Goal: Task Accomplishment & Management: Manage account settings

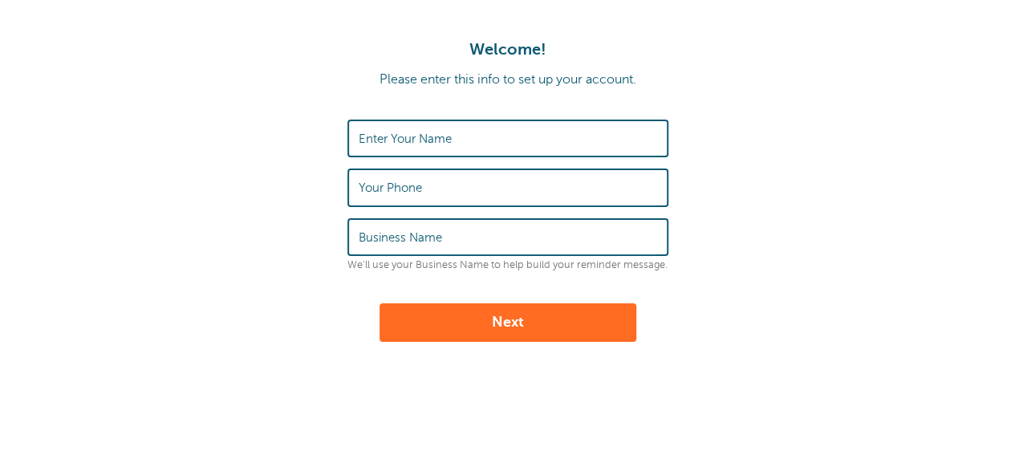
click at [411, 134] on label "Enter Your Name" at bounding box center [405, 139] width 93 height 14
click at [411, 134] on input "Enter Your Name" at bounding box center [508, 138] width 299 height 35
type input "[PERSON_NAME]"
type input "`"
type input "6123216587"
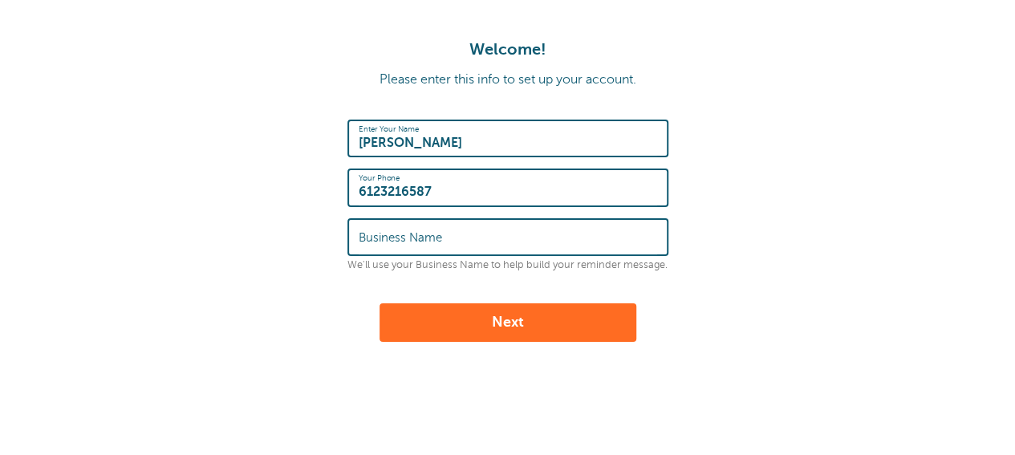
click at [411, 237] on label "Business Name" at bounding box center [400, 237] width 83 height 14
click at [411, 237] on input "Business Name" at bounding box center [508, 237] width 299 height 35
type input "Seiler Creek Therapy"
click at [509, 311] on button "Next" at bounding box center [508, 322] width 257 height 39
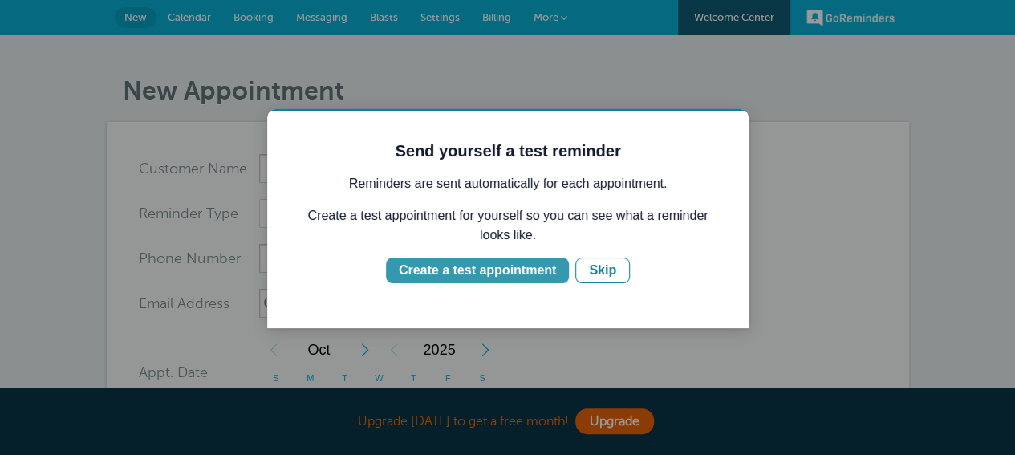
click at [514, 278] on div "Create a test appointment" at bounding box center [477, 270] width 157 height 19
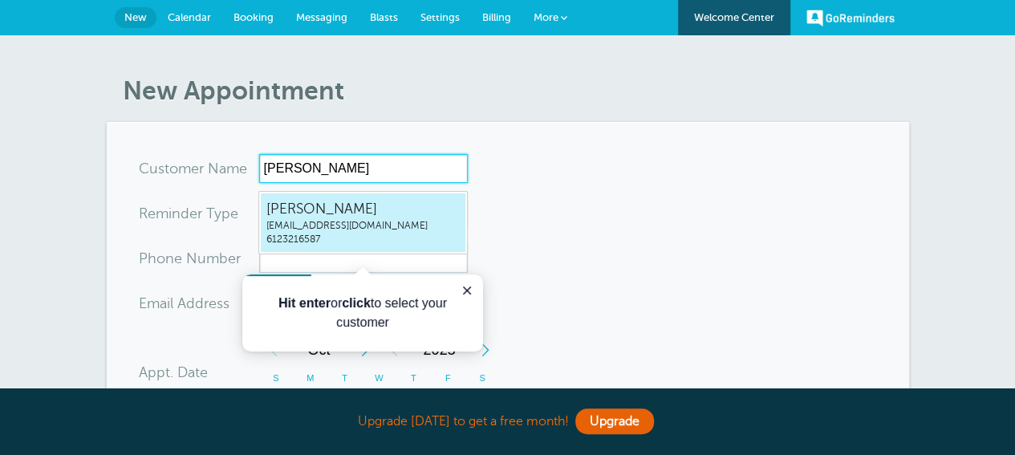
click at [331, 215] on span "Jessica Pendal" at bounding box center [362, 209] width 193 height 20
type input "JessicaPendaljfpendal@gmail.com6123216587"
type input "Jessica Pendal"
type input "6123216587"
type input "jfpendal@gmail.com"
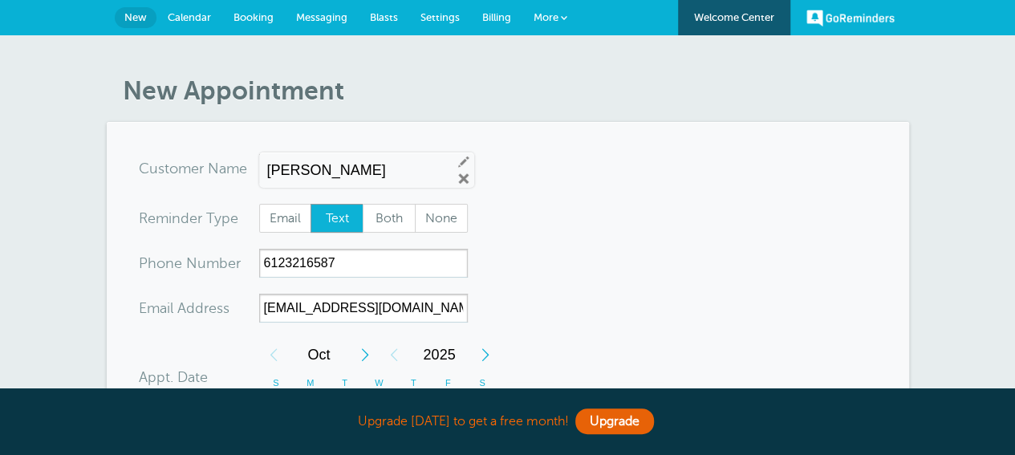
scroll to position [661, 0]
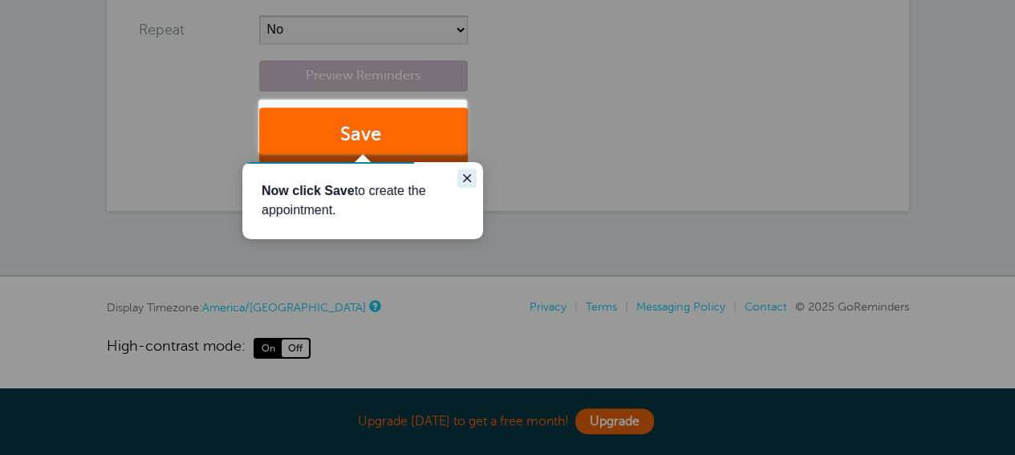
click at [461, 181] on icon "Close guide" at bounding box center [467, 178] width 13 height 13
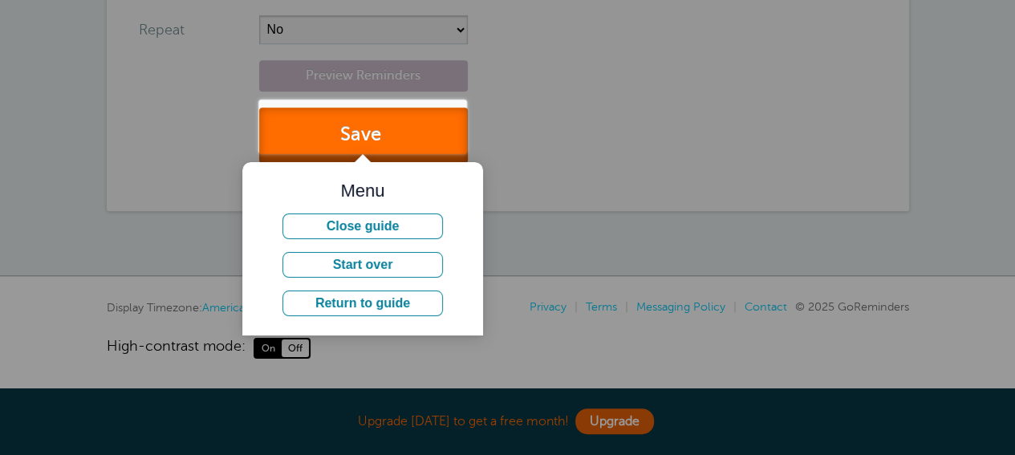
click at [356, 108] on button "Save" at bounding box center [363, 135] width 209 height 55
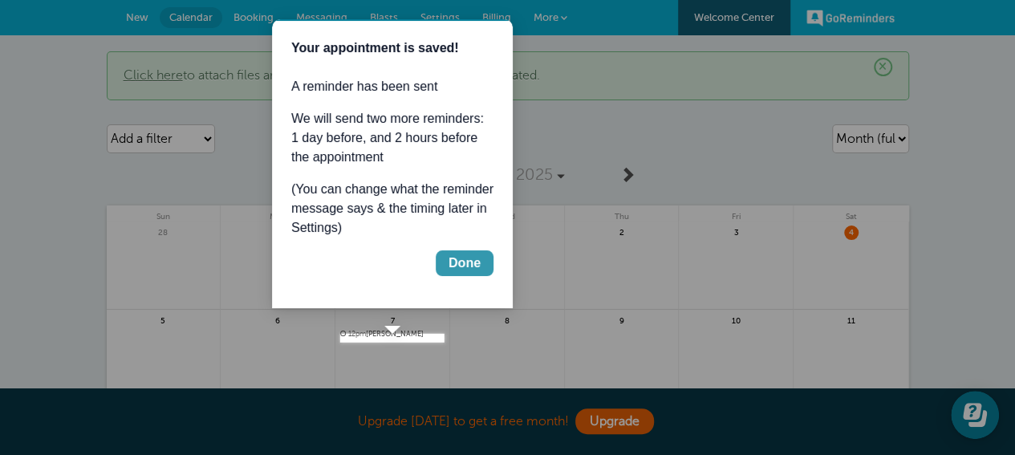
click at [467, 273] on div "Done" at bounding box center [465, 263] width 32 height 19
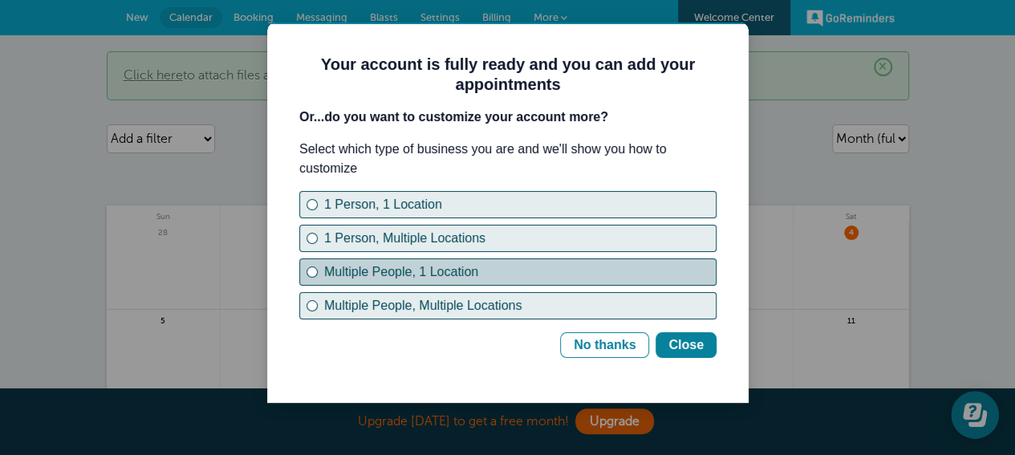
click at [310, 275] on div "Multiple People, 1 Location" at bounding box center [312, 272] width 6 height 6
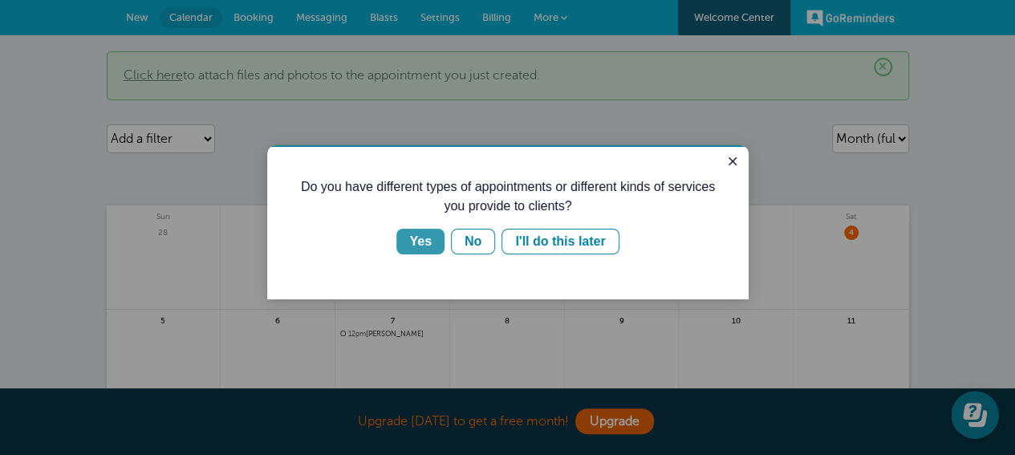
click at [416, 246] on div "Yes" at bounding box center [420, 241] width 22 height 19
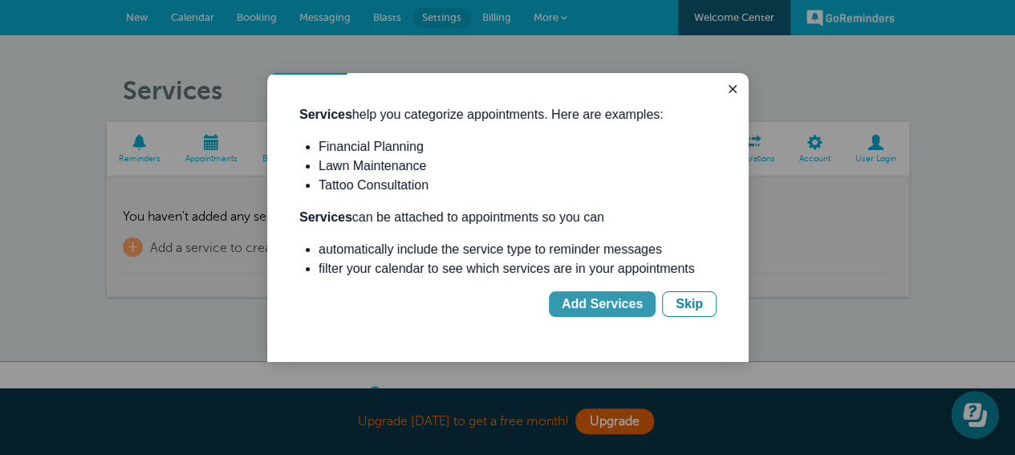
click at [605, 314] on div "Add Services" at bounding box center [602, 304] width 81 height 19
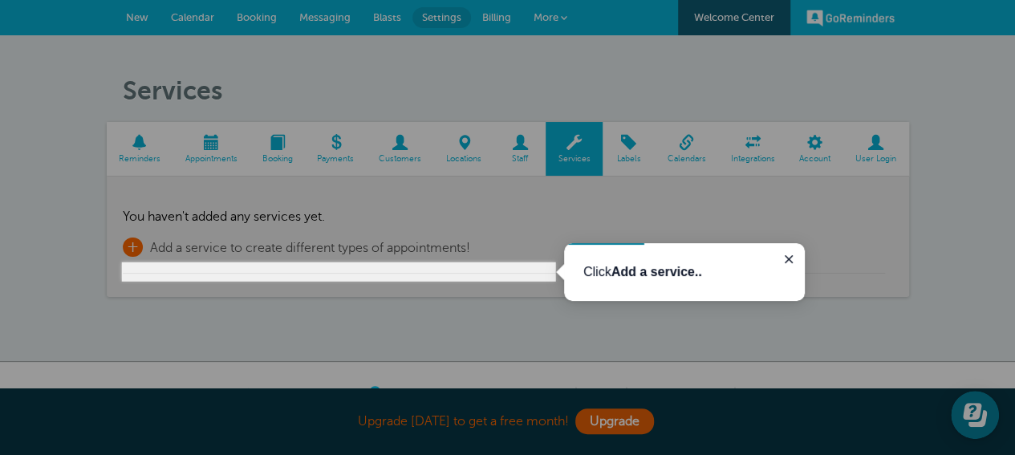
click at [132, 257] on span "+" at bounding box center [133, 247] width 20 height 19
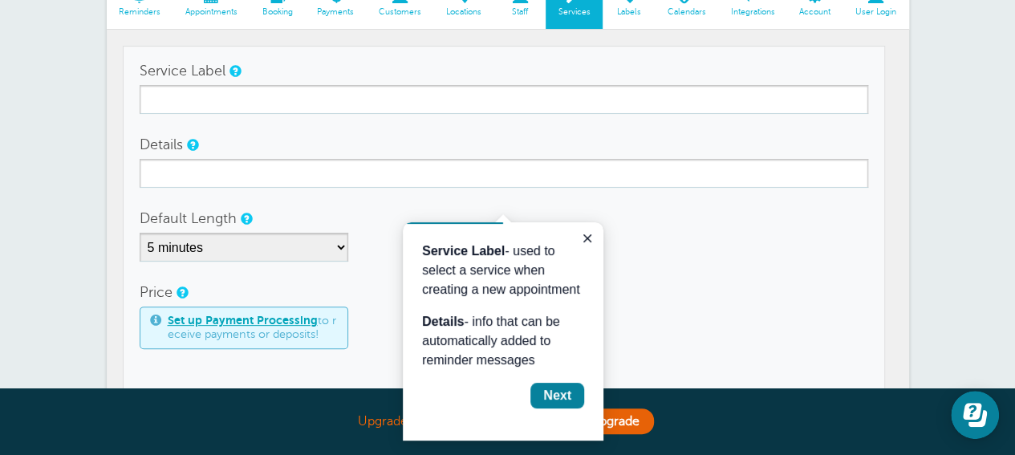
scroll to position [126, 0]
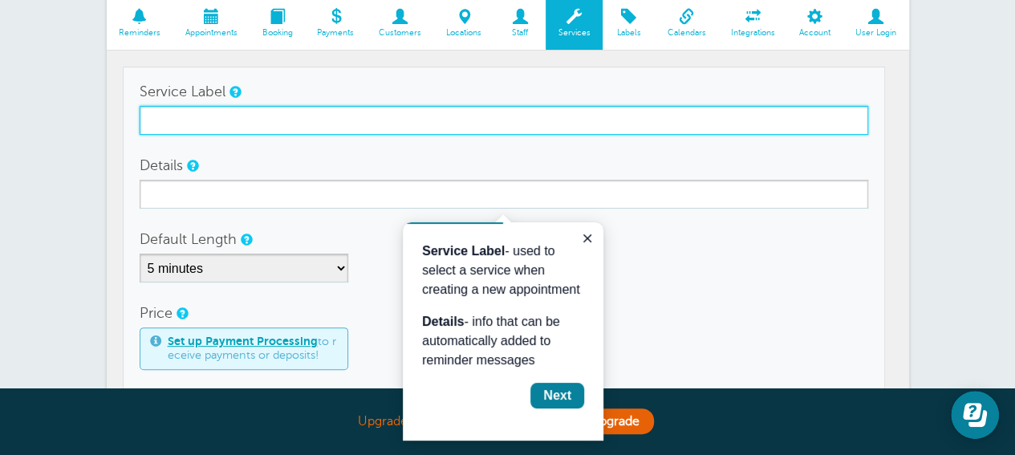
click at [202, 134] on input "Service Label" at bounding box center [504, 120] width 729 height 29
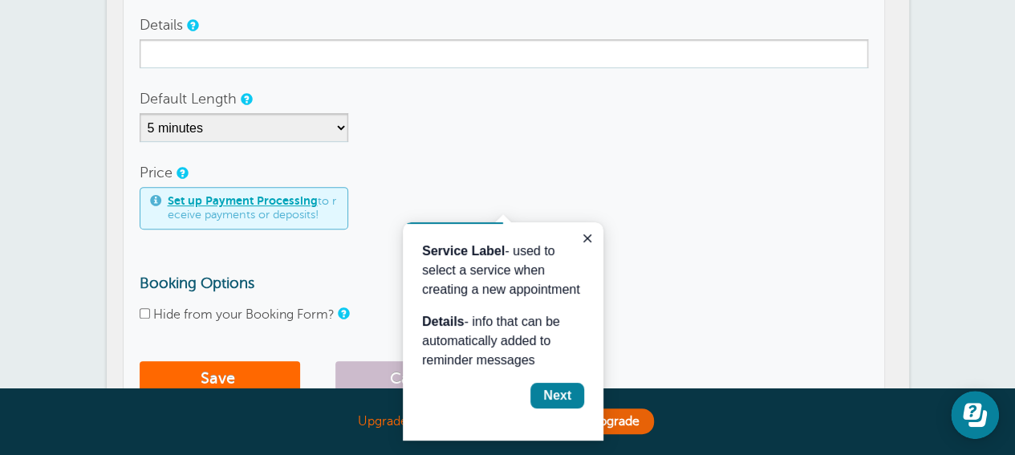
scroll to position [287, 0]
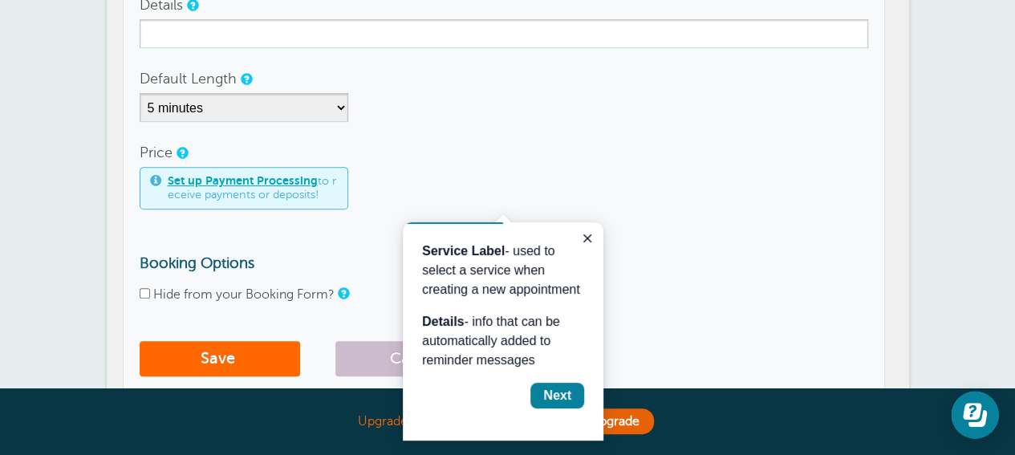
type input "Gavin - Monthly Phone Bill"
click at [279, 187] on link "Set up Payment Processing" at bounding box center [243, 180] width 150 height 13
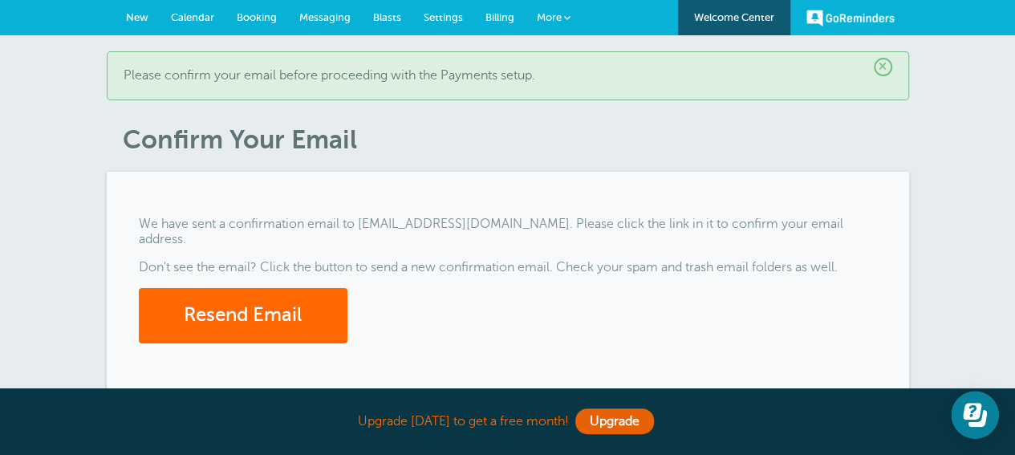
click at [554, 12] on span "More" at bounding box center [549, 17] width 25 height 12
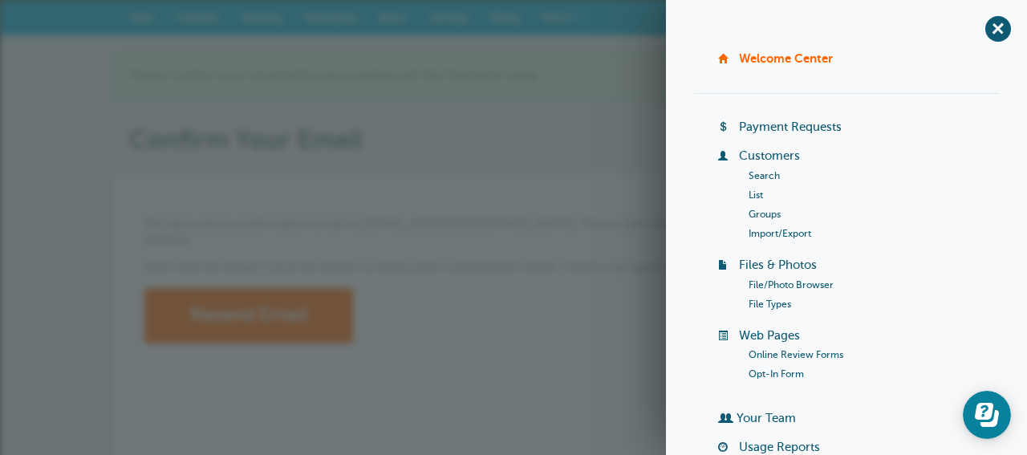
click at [987, 12] on div "+ Welcome Center Billing Payment Requests Customers Search List Groups Import/E…" at bounding box center [846, 227] width 361 height 455
click at [809, 133] on link "Payment Requests" at bounding box center [790, 126] width 103 height 13
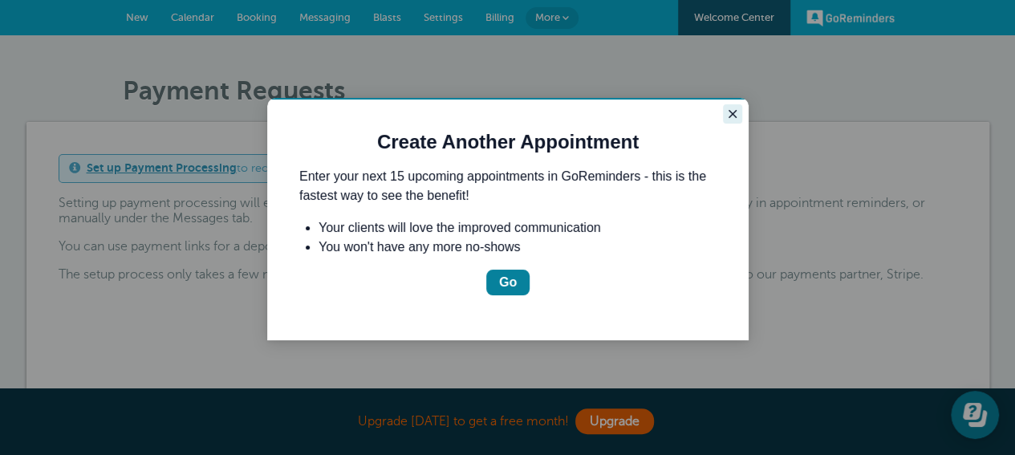
click at [730, 120] on icon "Close guide" at bounding box center [732, 114] width 13 height 13
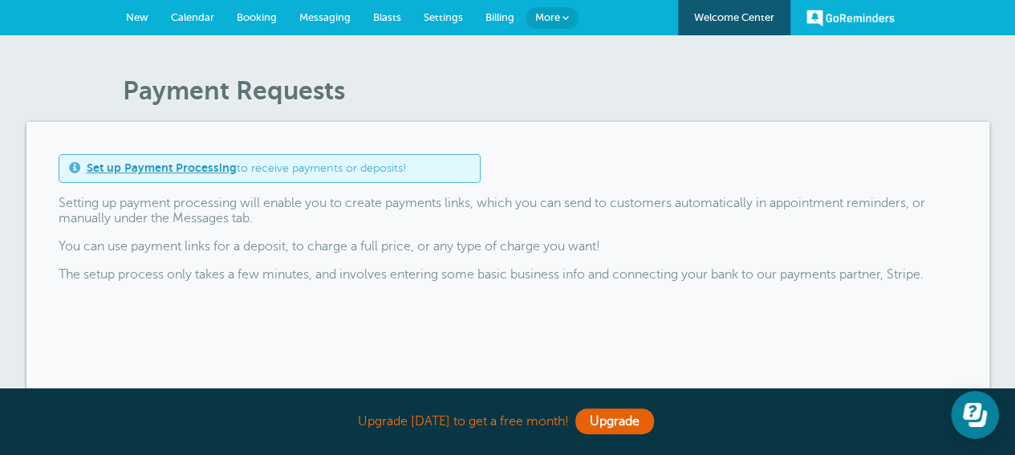
click at [491, 17] on span "Billing" at bounding box center [500, 17] width 29 height 12
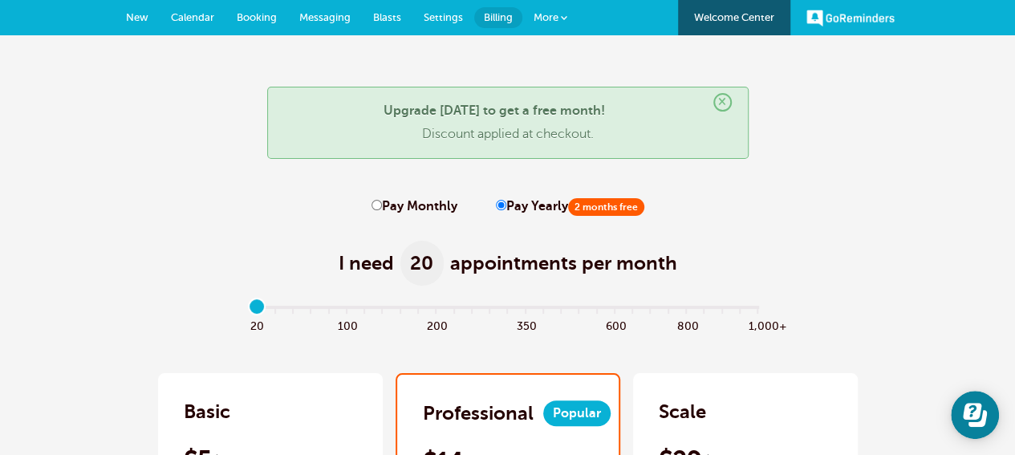
click at [441, 15] on span "Settings" at bounding box center [443, 17] width 39 height 12
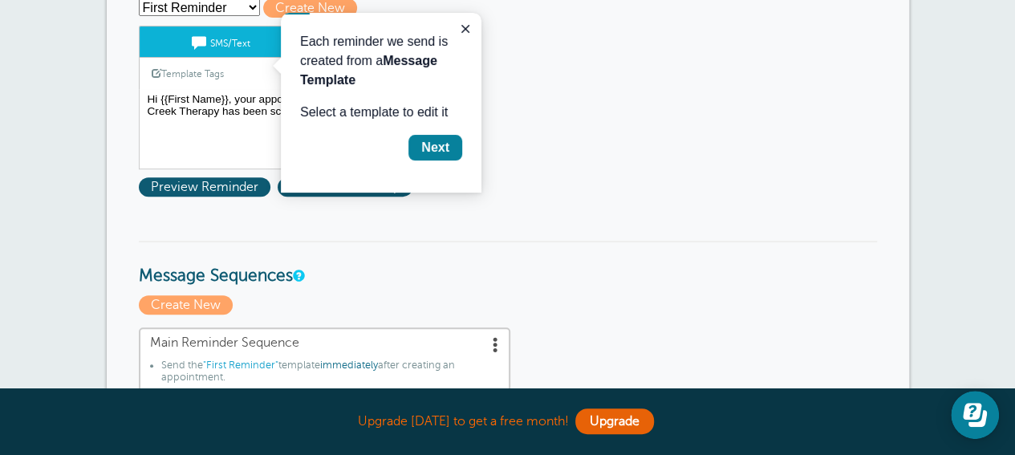
scroll to position [241, 0]
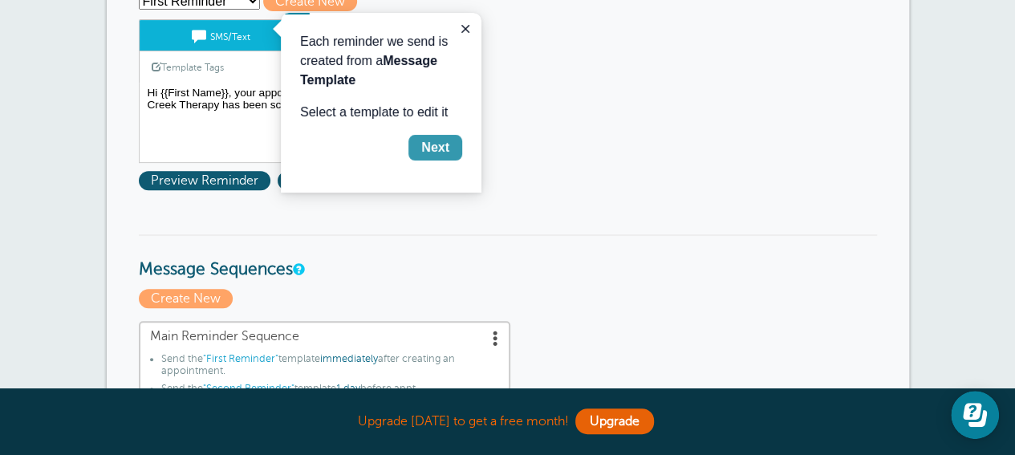
click at [446, 157] on div "Next" at bounding box center [435, 147] width 28 height 19
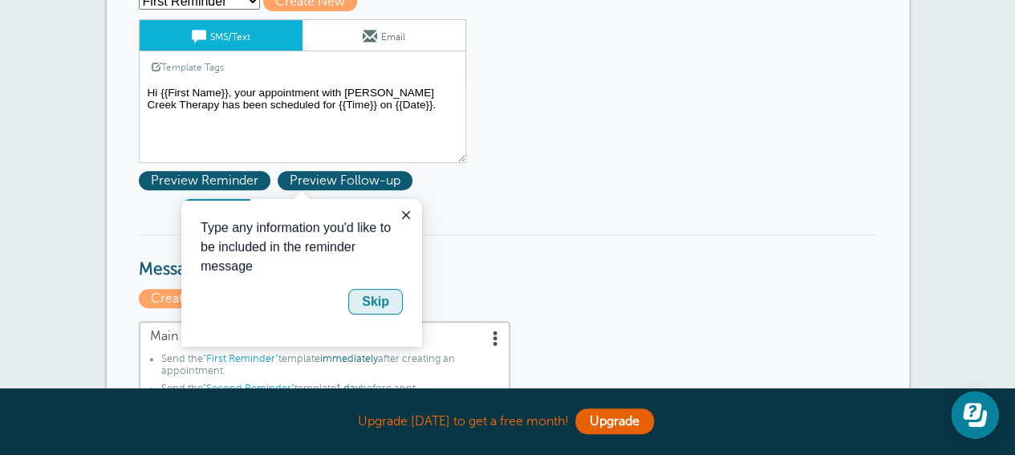
click at [382, 309] on div "Skip" at bounding box center [375, 301] width 27 height 19
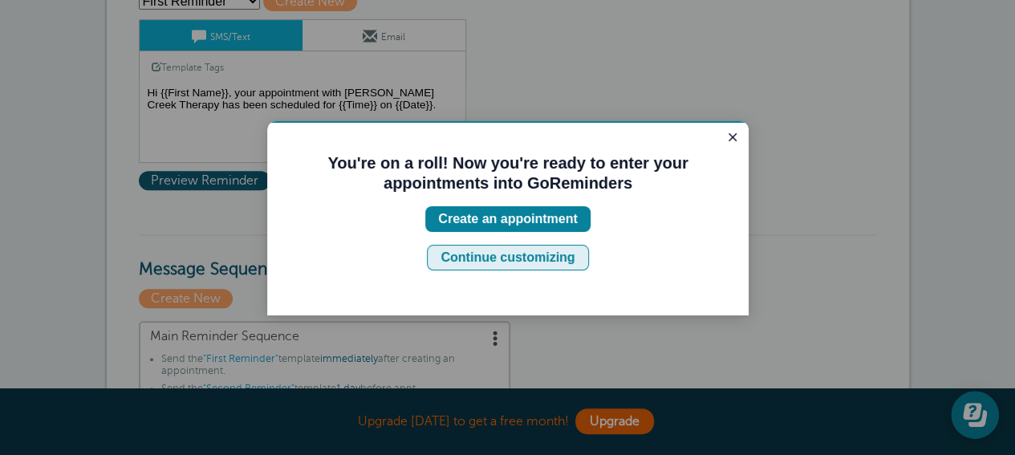
click at [475, 267] on div "Continue customizing" at bounding box center [508, 257] width 134 height 19
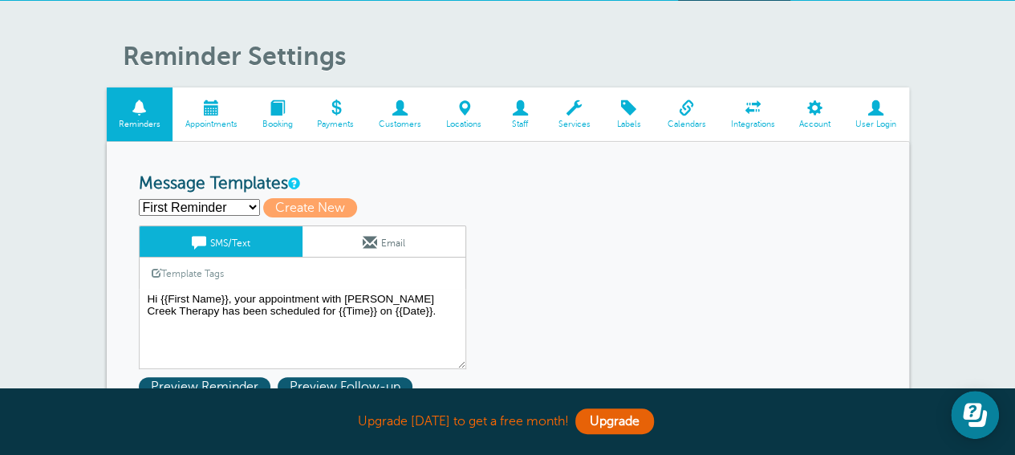
scroll to position [0, 0]
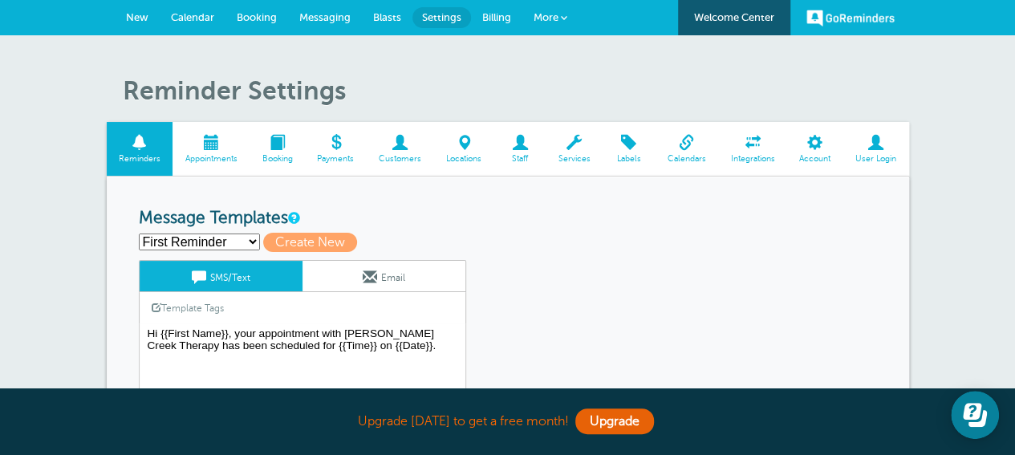
click at [815, 150] on span at bounding box center [815, 142] width 56 height 15
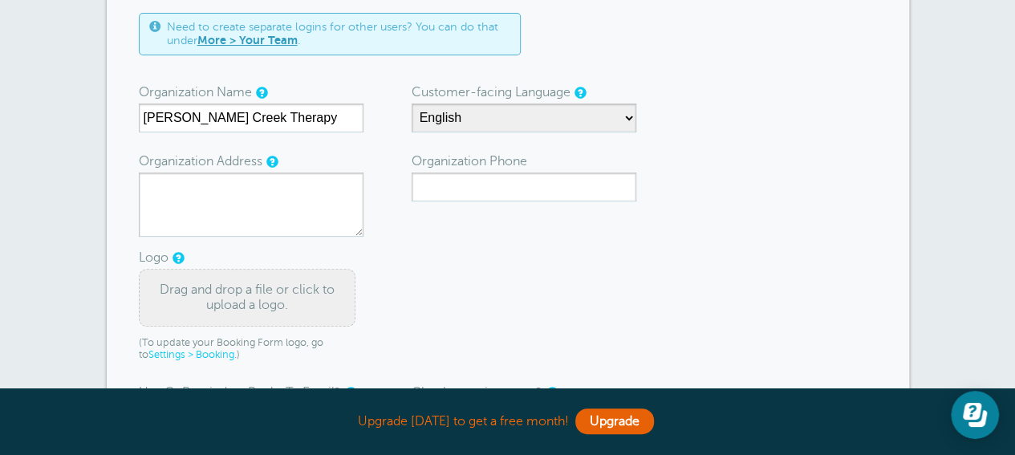
scroll to position [161, 0]
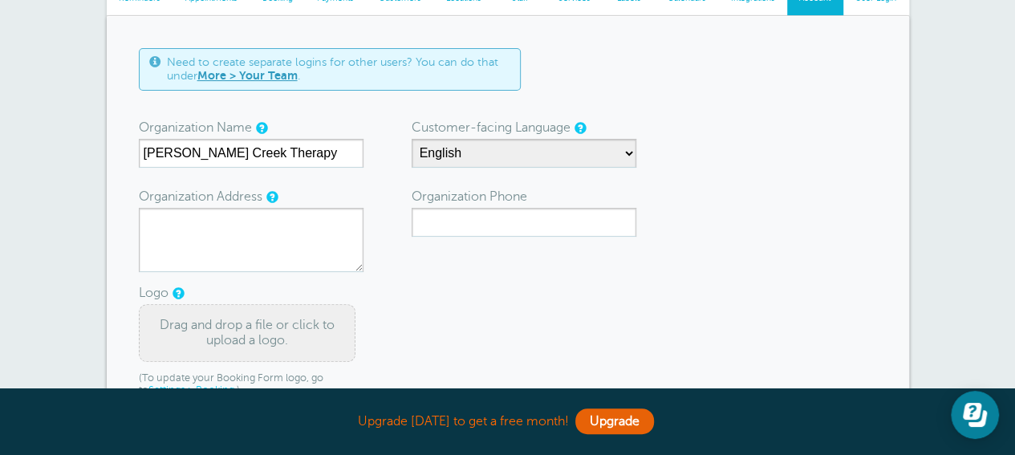
click at [298, 82] on link "More > Your Team" at bounding box center [247, 75] width 100 height 13
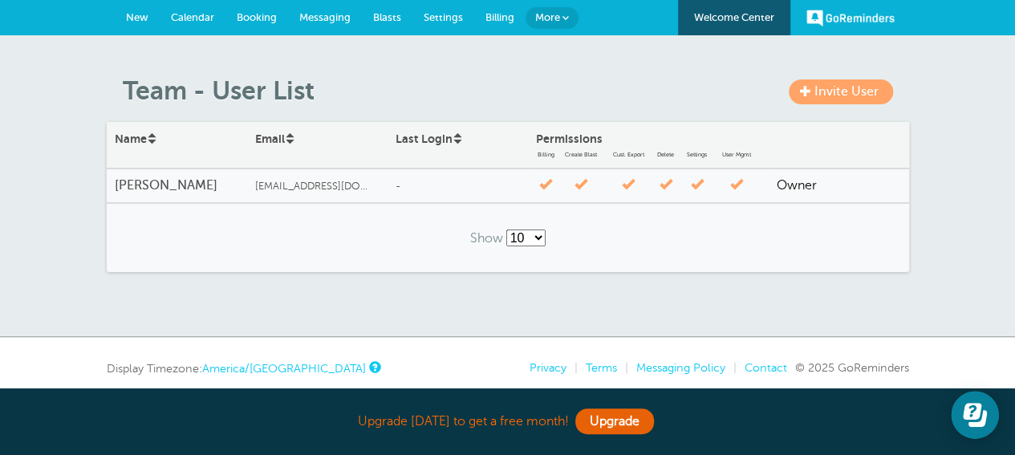
click at [840, 87] on link "Invite User" at bounding box center [841, 91] width 104 height 25
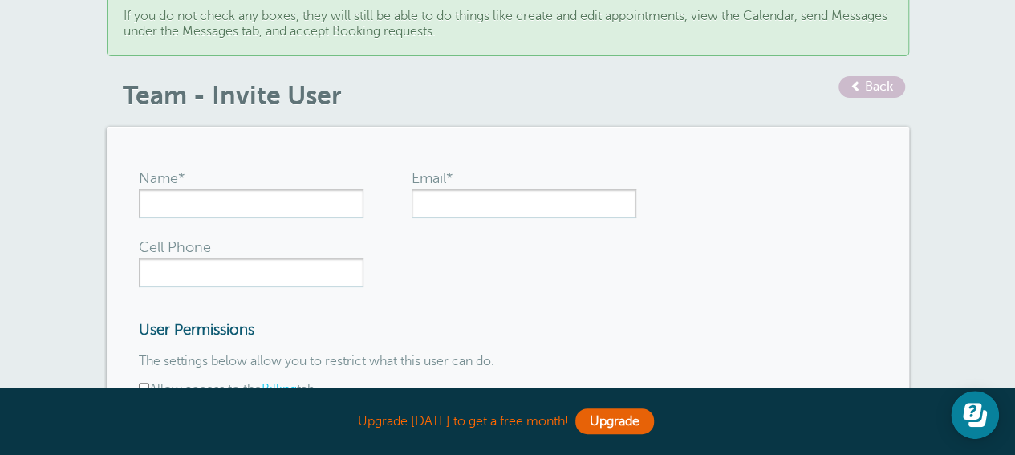
scroll to position [161, 0]
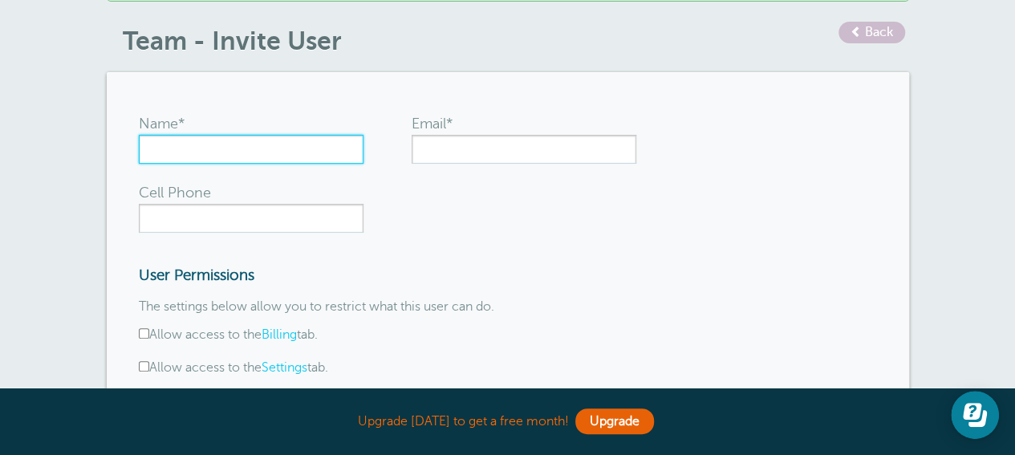
click at [184, 181] on article "× We have not added any permissions to the user you are creating. If you would …" at bounding box center [508, 248] width 803 height 714
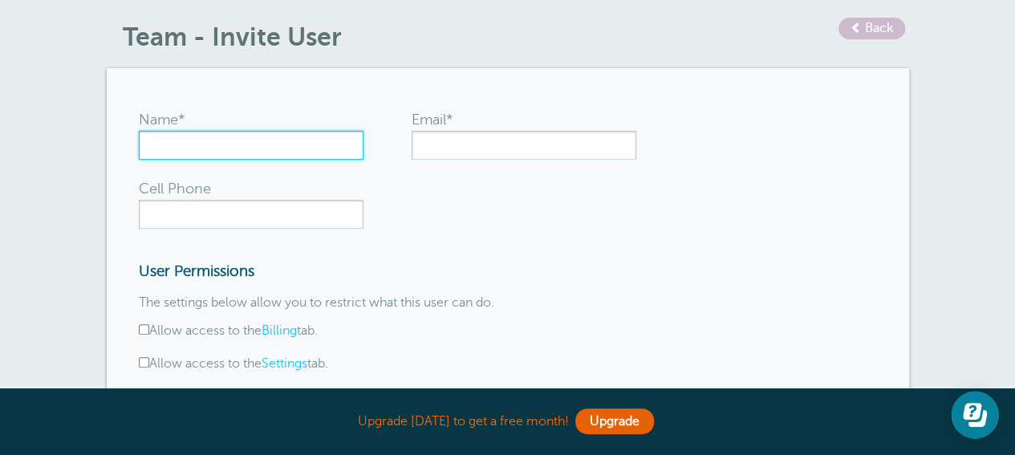
scroll to position [80, 0]
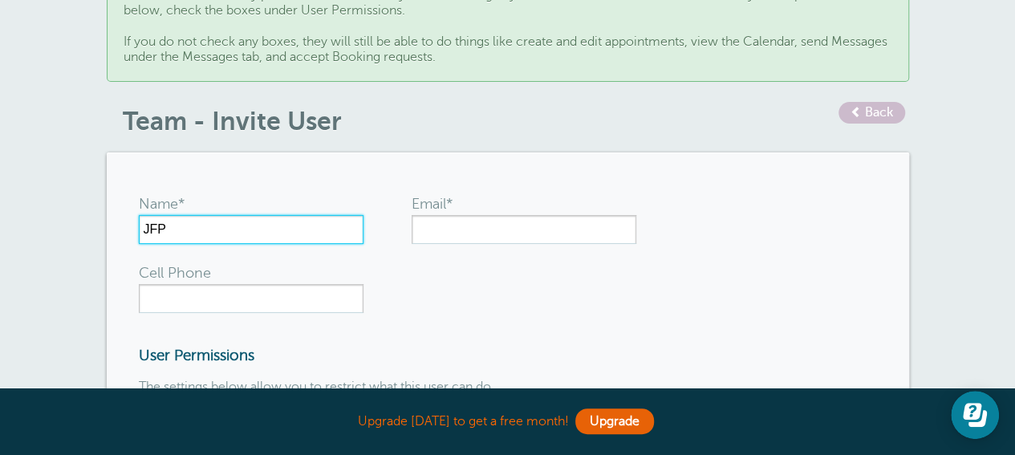
type input "JFP"
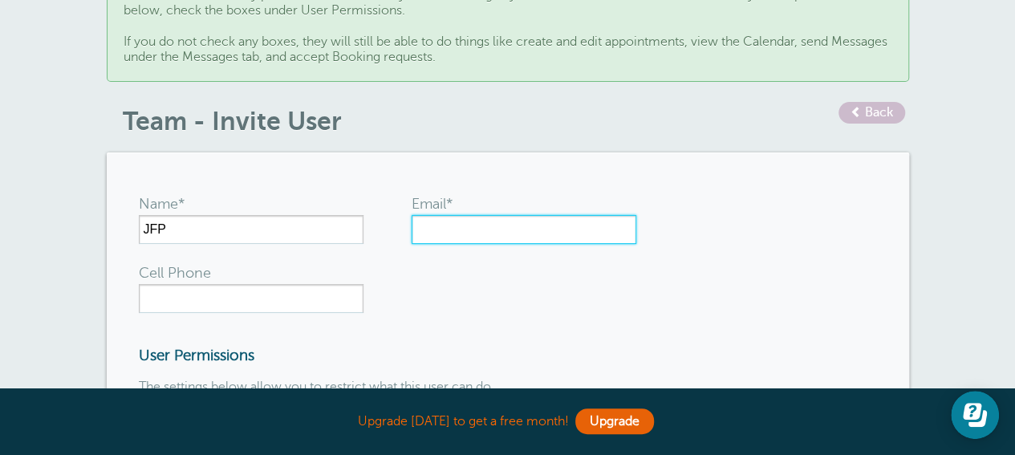
scroll to position [0, 0]
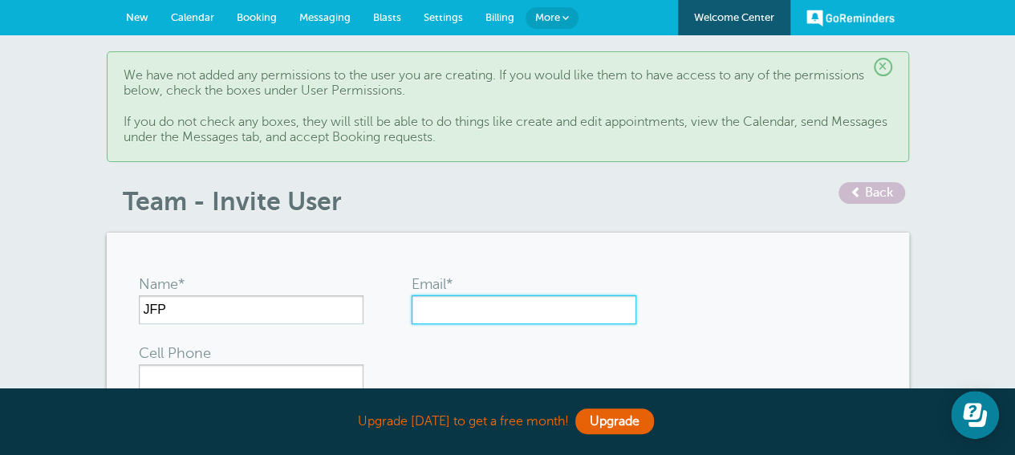
click at [451, 257] on article "× We have not added any permissions to the user you are creating. If you would …" at bounding box center [508, 408] width 803 height 714
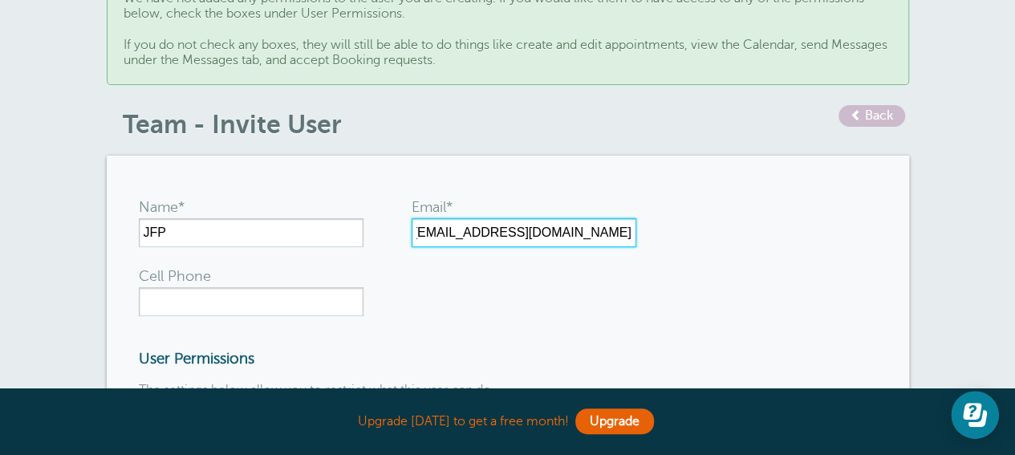
scroll to position [161, 0]
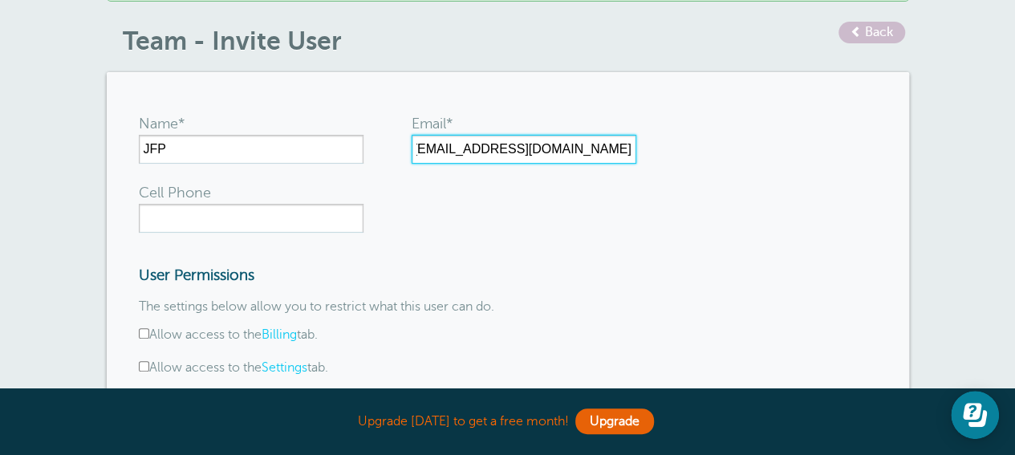
type input "jessica@centerforcounselingandwellness.com"
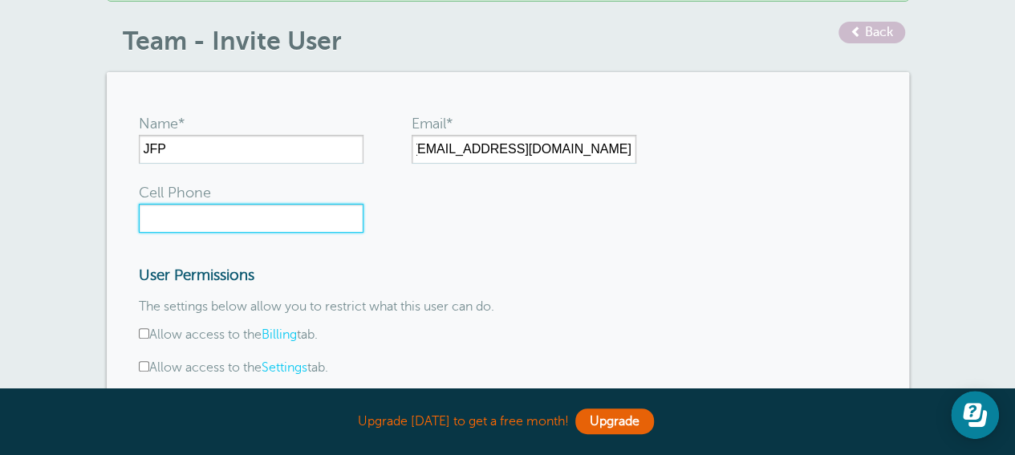
scroll to position [0, 0]
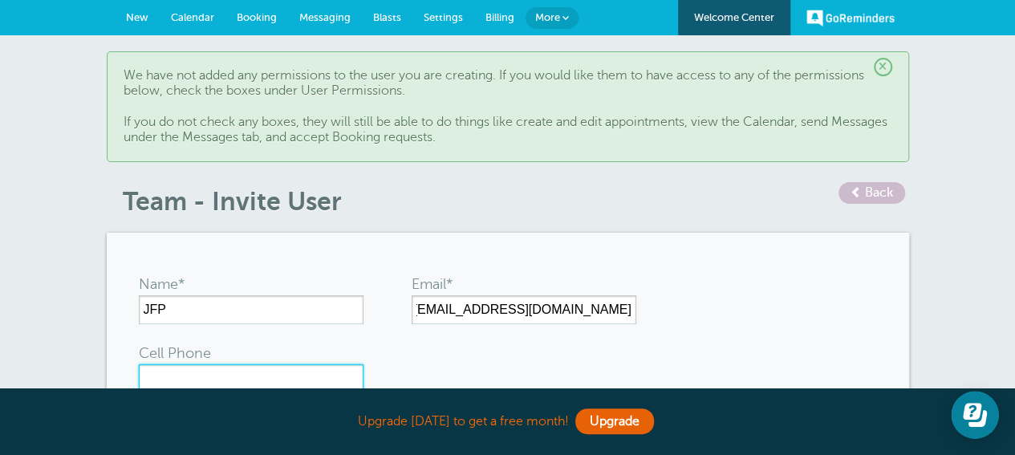
click at [188, 243] on article "× We have not added any permissions to the user you are creating. If you would …" at bounding box center [508, 408] width 803 height 714
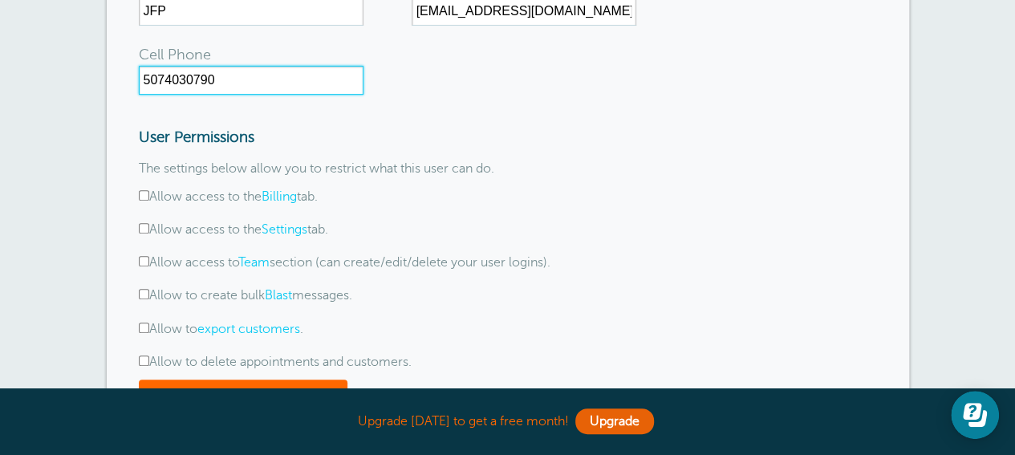
scroll to position [321, 0]
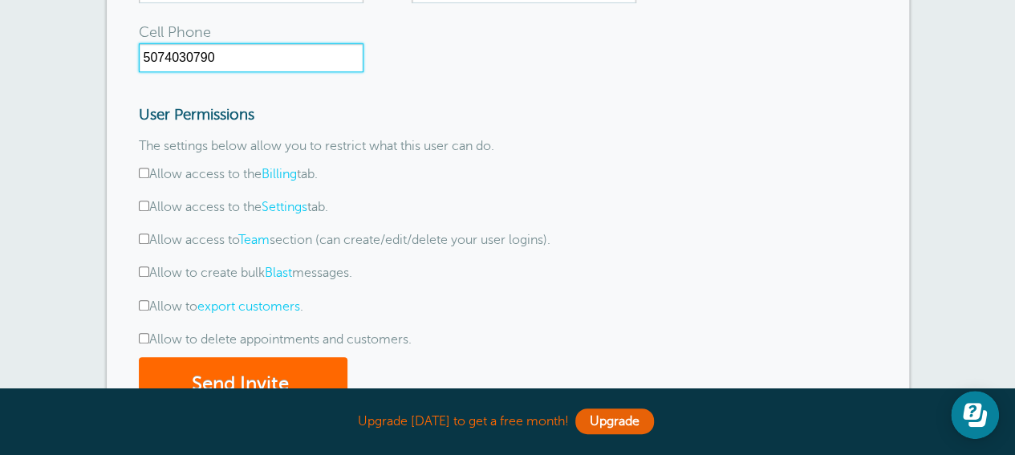
type input "5074030790"
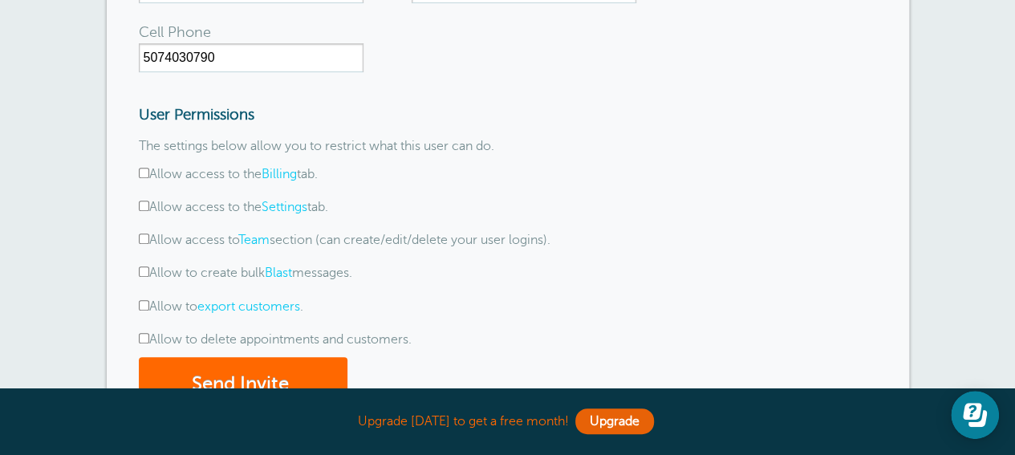
drag, startPoint x: 144, startPoint y: 220, endPoint x: 145, endPoint y: 264, distance: 44.2
click at [144, 178] on input "Allow access to the Billing tab." at bounding box center [144, 173] width 10 height 10
checkbox input "true"
click at [142, 211] on input "Allow access to the Settings tab." at bounding box center [144, 206] width 10 height 10
checkbox input "true"
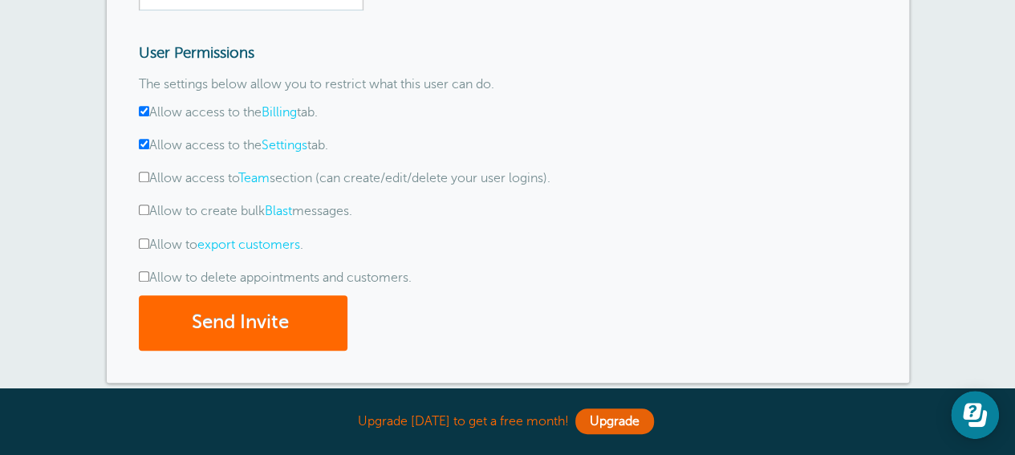
scroll to position [401, 0]
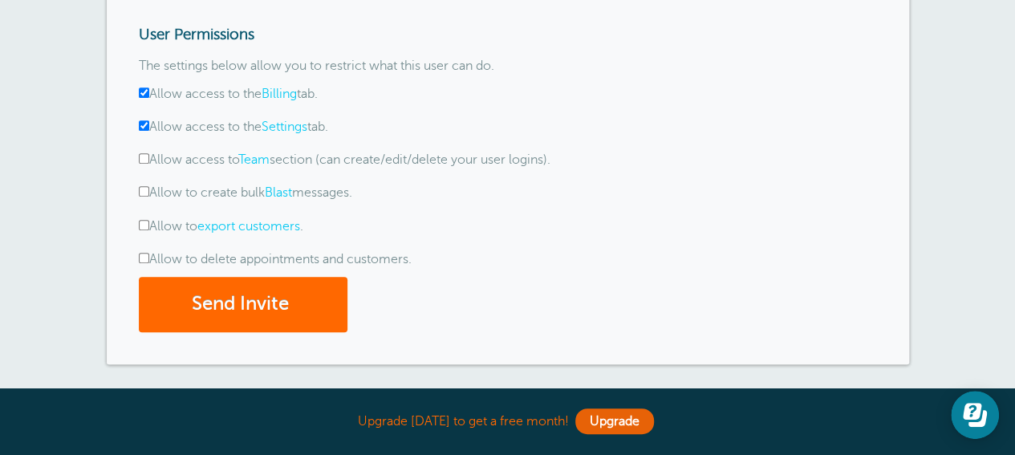
click at [143, 164] on input "Allow access to Team section (can create/edit/delete your user logins)." at bounding box center [144, 158] width 10 height 10
checkbox input "true"
click at [143, 197] on input "Allow to create bulk Blast messages." at bounding box center [144, 191] width 10 height 10
checkbox input "true"
click at [143, 230] on input "Allow to export customers ." at bounding box center [144, 225] width 10 height 10
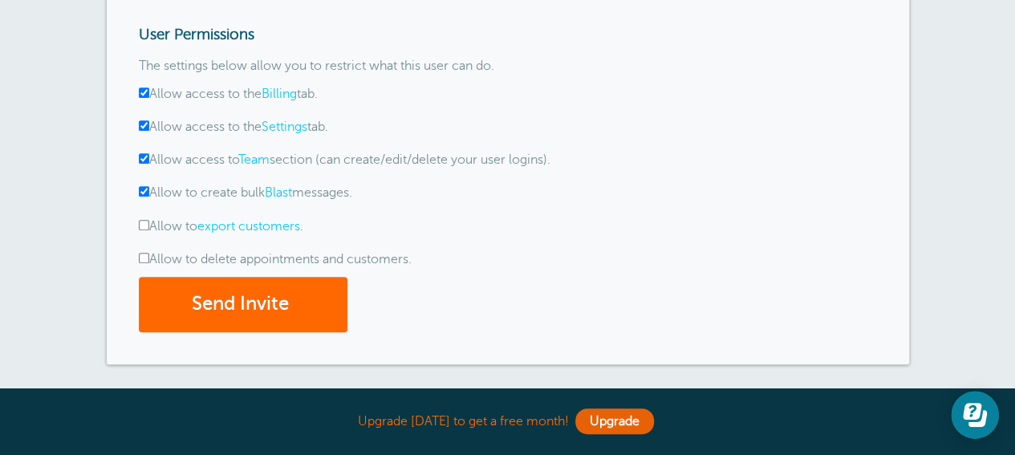
checkbox input "true"
click at [146, 263] on input "Allow to delete appointments and customers." at bounding box center [144, 258] width 10 height 10
checkbox input "true"
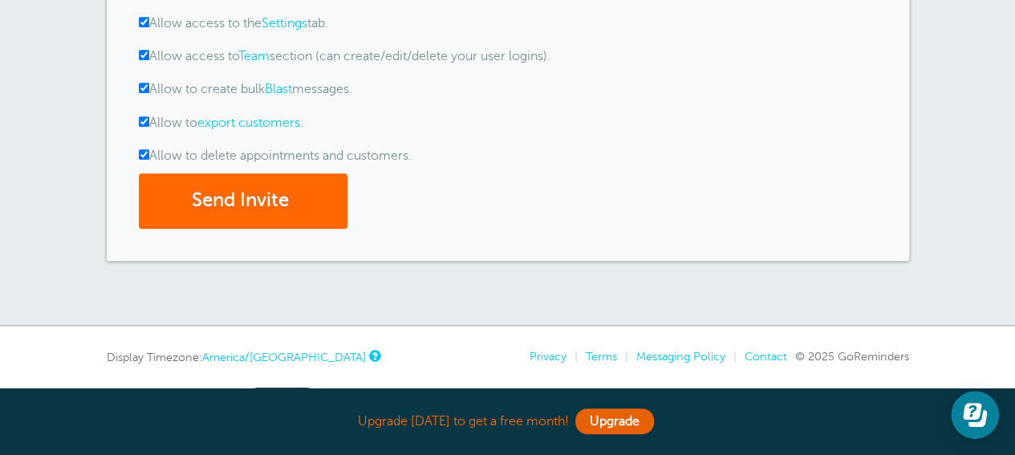
scroll to position [562, 0]
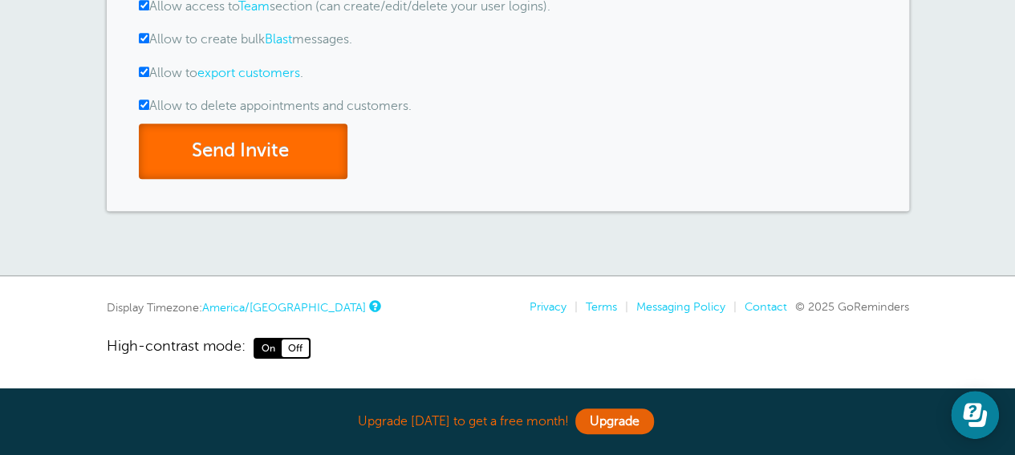
click at [259, 179] on button "Send Invite" at bounding box center [243, 151] width 209 height 55
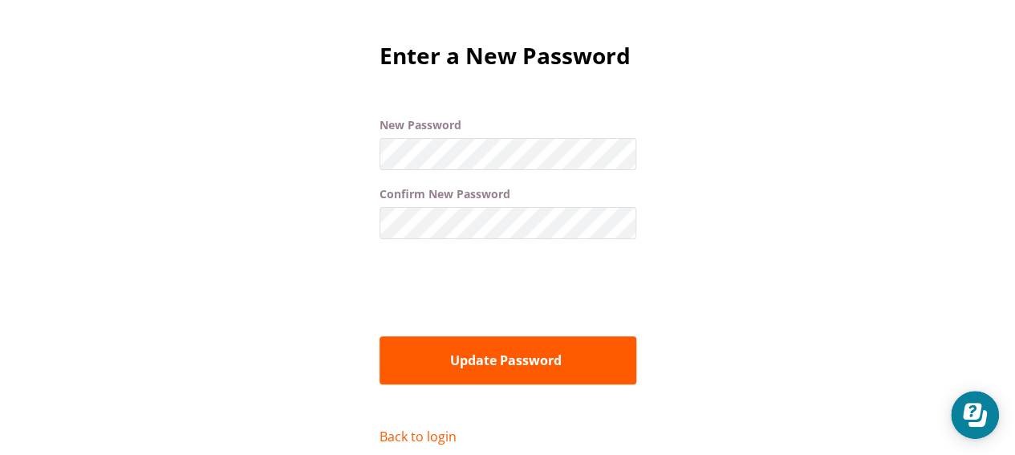
scroll to position [161, 0]
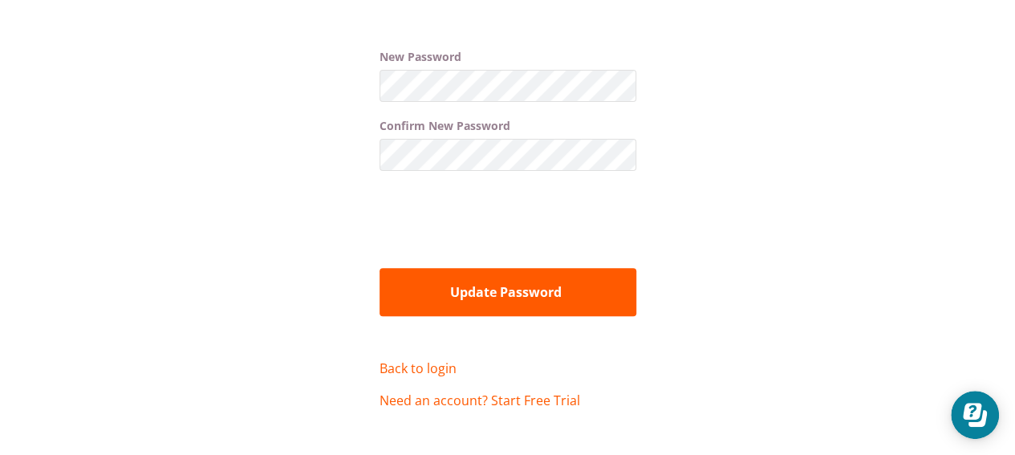
click at [514, 295] on button "Update Password" at bounding box center [508, 292] width 257 height 48
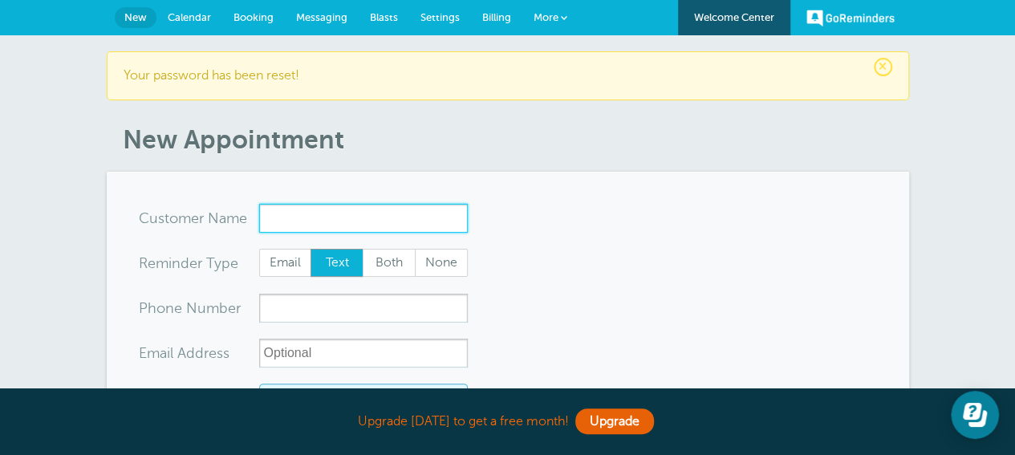
click at [302, 226] on input "x-no-autofill" at bounding box center [363, 218] width 209 height 29
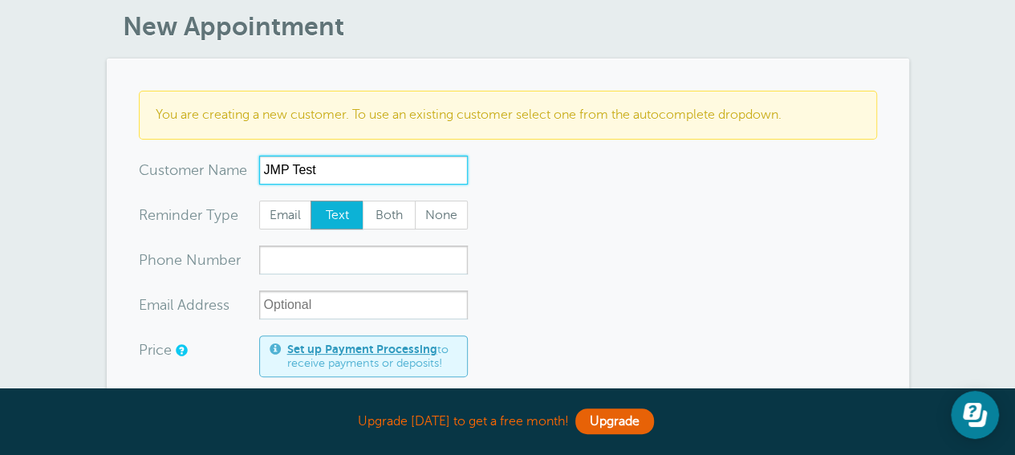
scroll to position [161, 0]
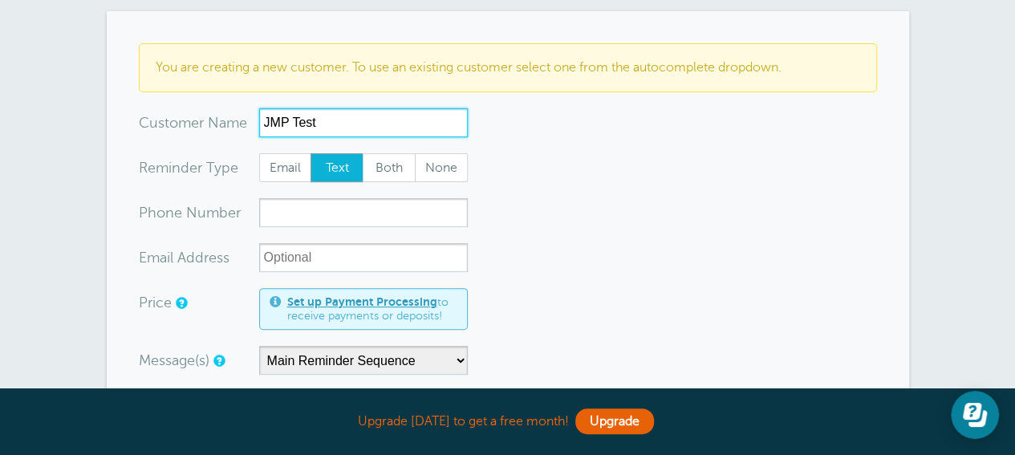
type input "JMP Test"
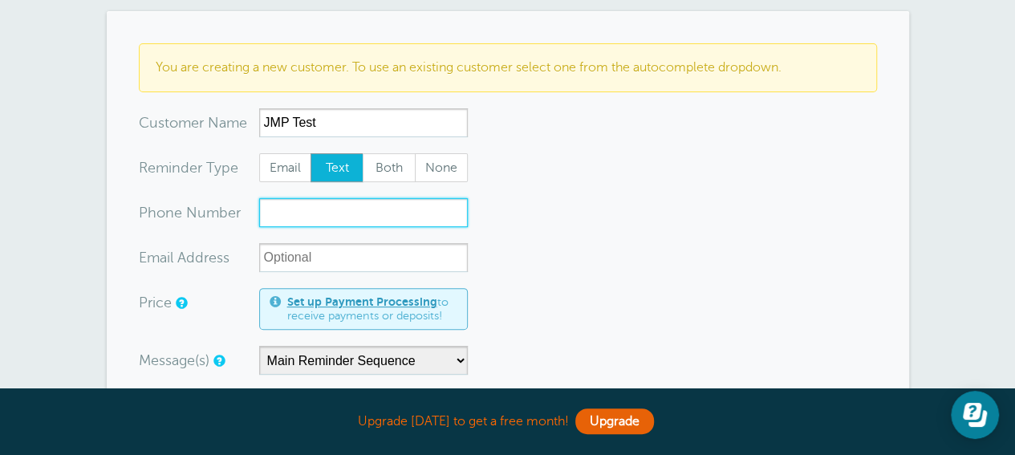
click at [315, 227] on input "xxx-no-autofill" at bounding box center [363, 212] width 209 height 29
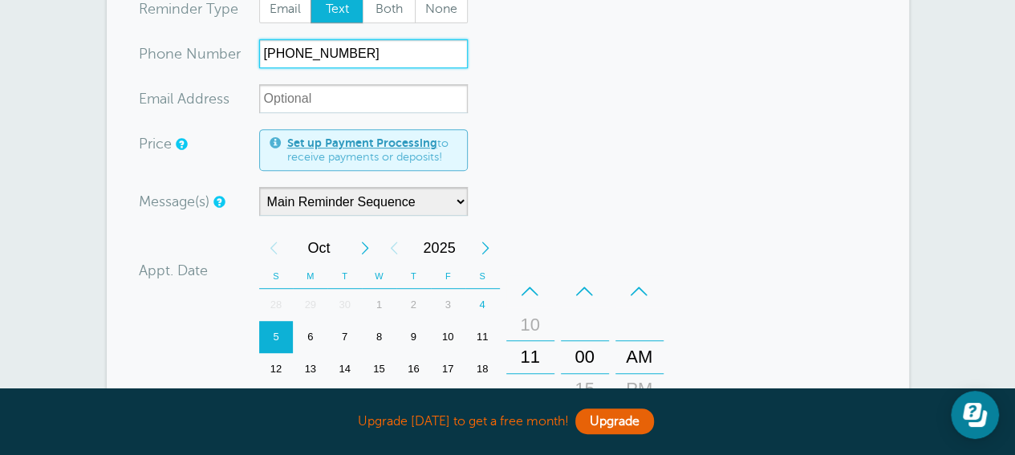
scroll to position [321, 0]
type input "612-454-9514"
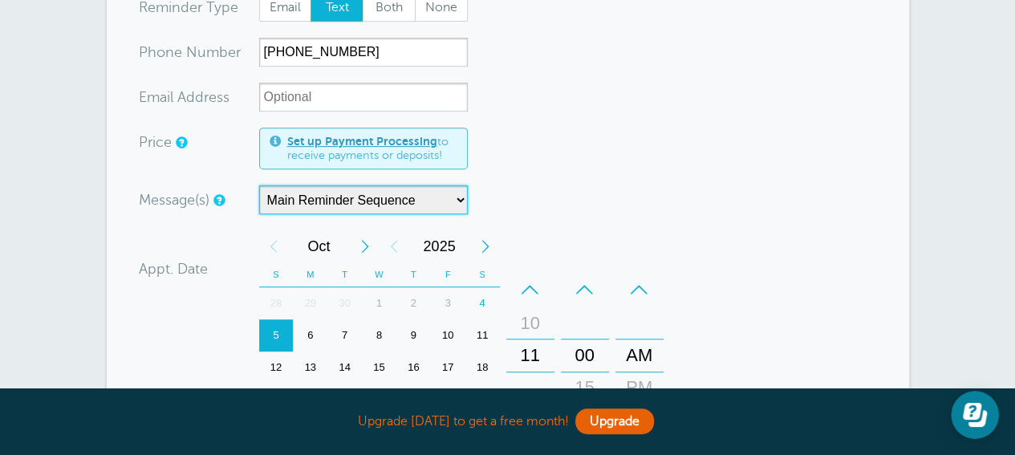
click at [457, 214] on select "Main Reminder Sequence" at bounding box center [363, 199] width 209 height 29
click at [621, 177] on form "You are creating a new customer. To use an existing customer select one from th…" at bounding box center [508, 312] width 738 height 858
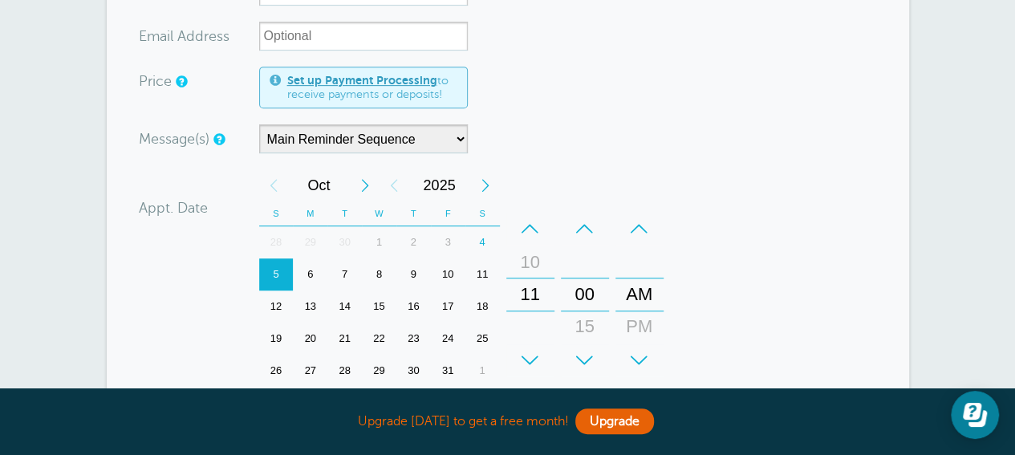
scroll to position [401, 0]
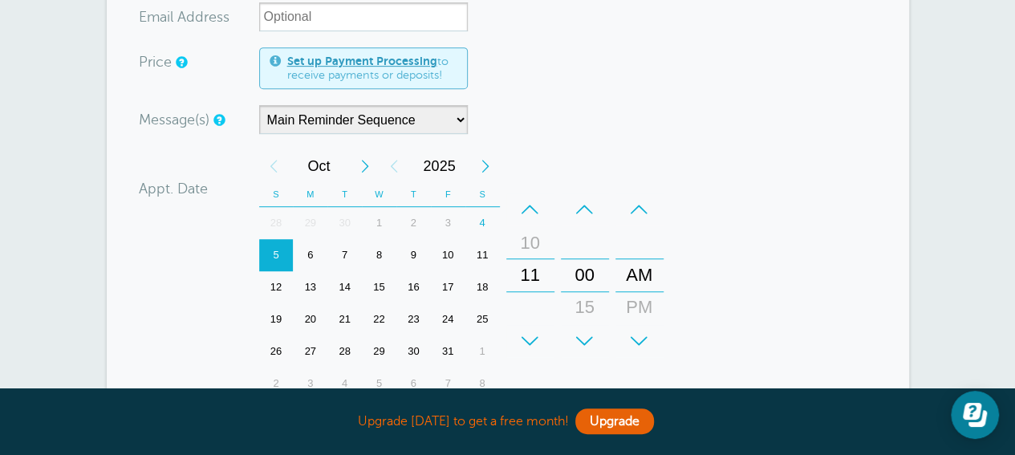
click at [483, 239] on div "4" at bounding box center [482, 223] width 35 height 32
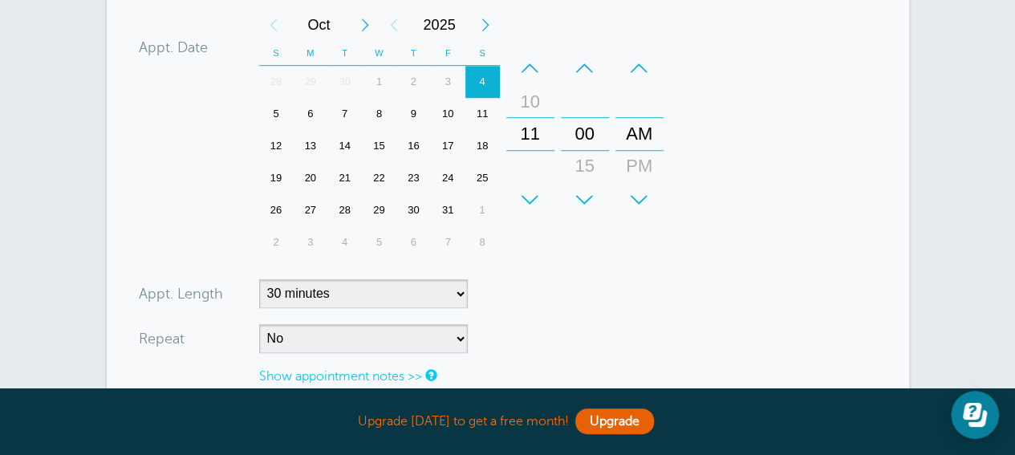
scroll to position [562, 0]
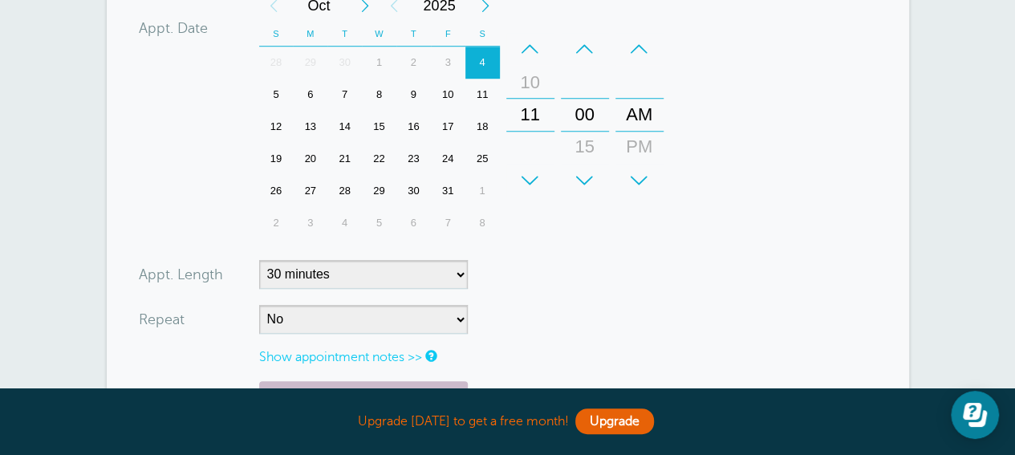
click at [281, 111] on div "5" at bounding box center [276, 95] width 35 height 32
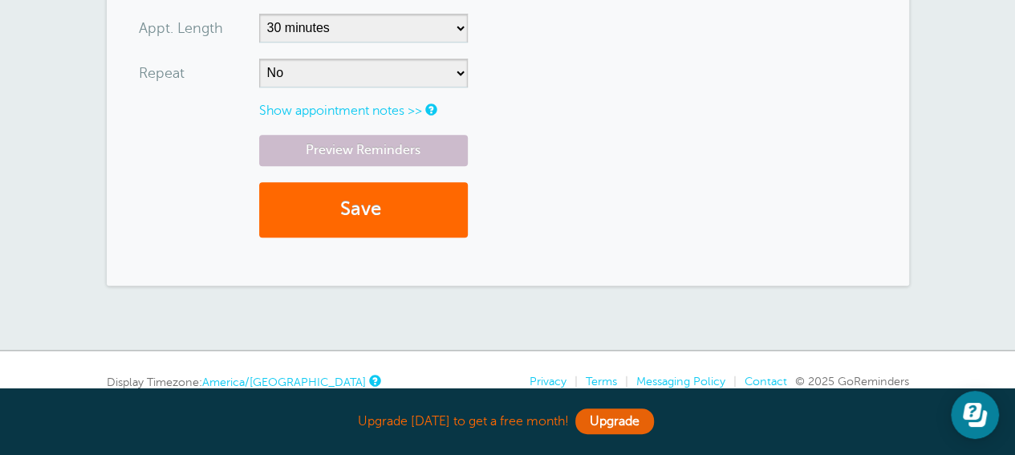
scroll to position [803, 0]
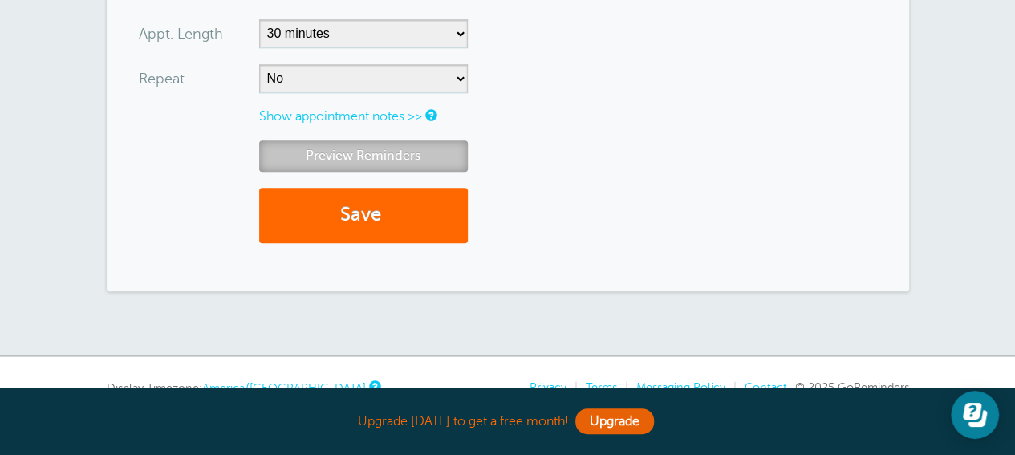
click at [356, 172] on link "Preview Reminders" at bounding box center [363, 155] width 209 height 31
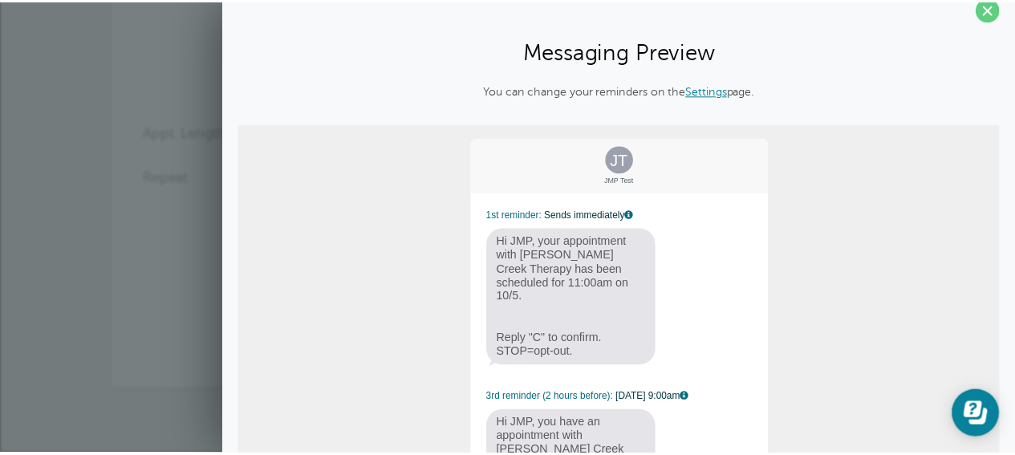
scroll to position [0, 0]
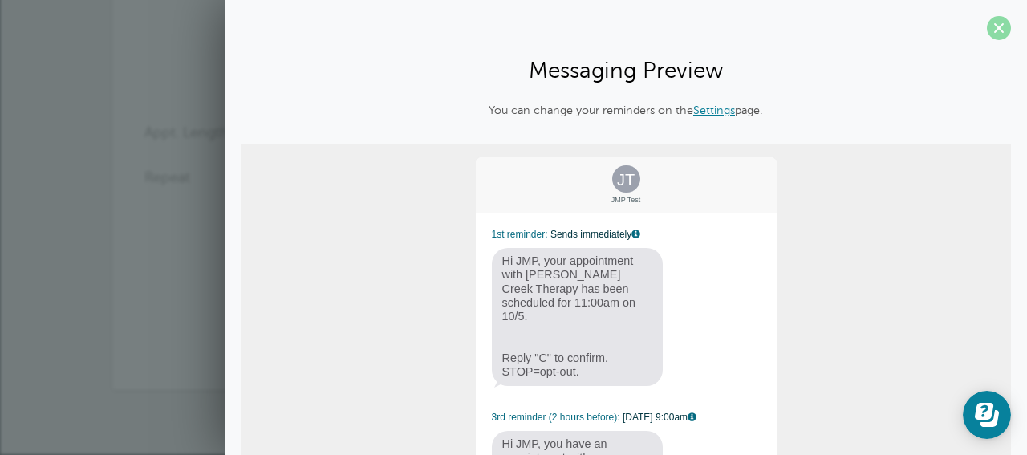
click at [987, 26] on span at bounding box center [999, 28] width 24 height 24
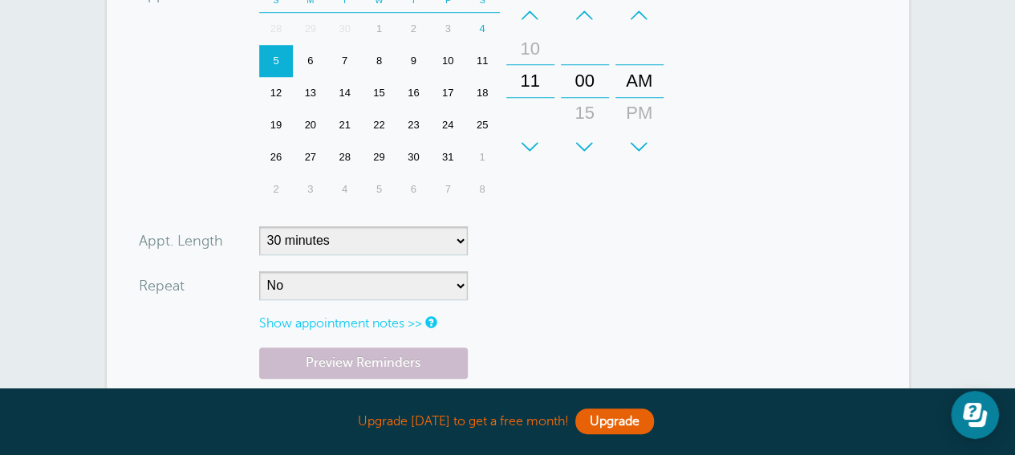
scroll to position [770, 0]
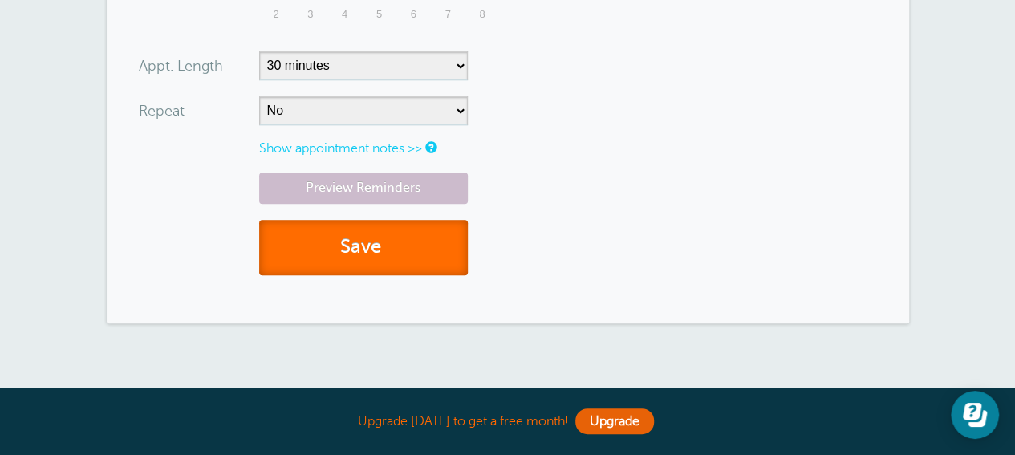
click at [361, 275] on button "Save" at bounding box center [363, 247] width 209 height 55
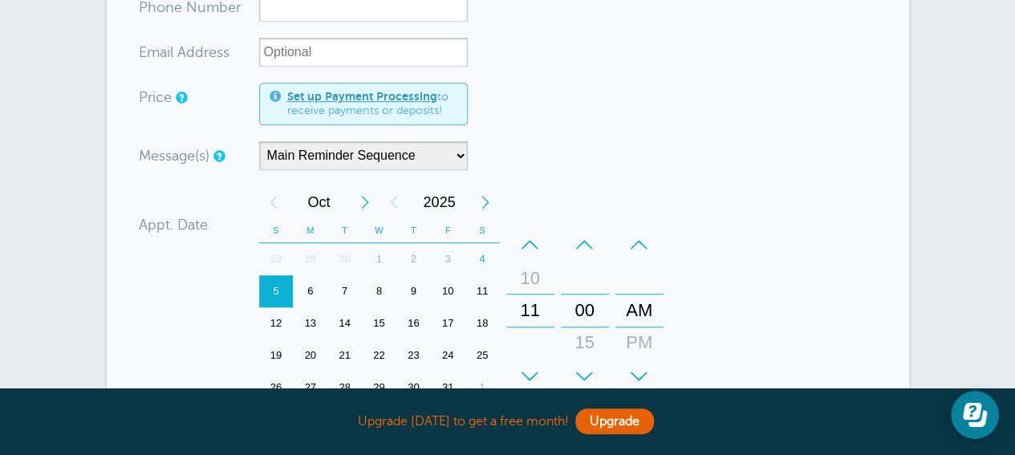
scroll to position [401, 0]
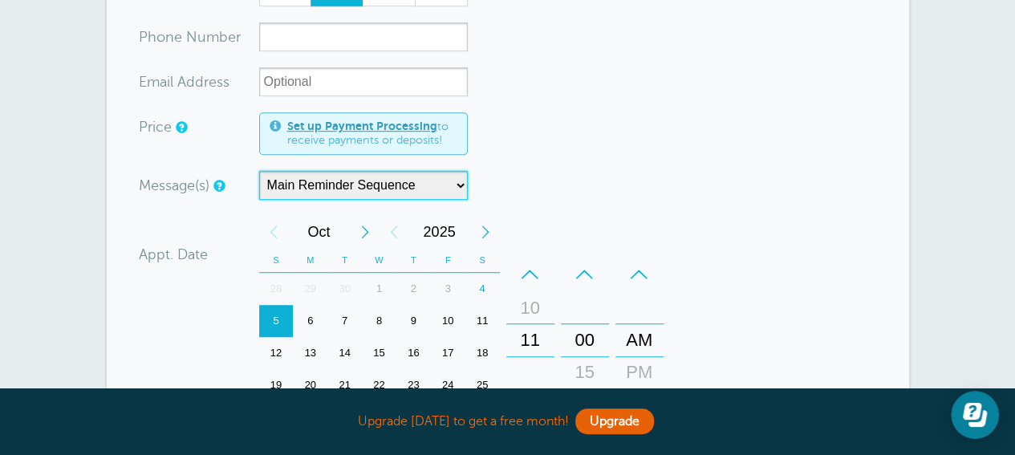
click at [461, 200] on select "Main Reminder Sequence" at bounding box center [363, 185] width 209 height 29
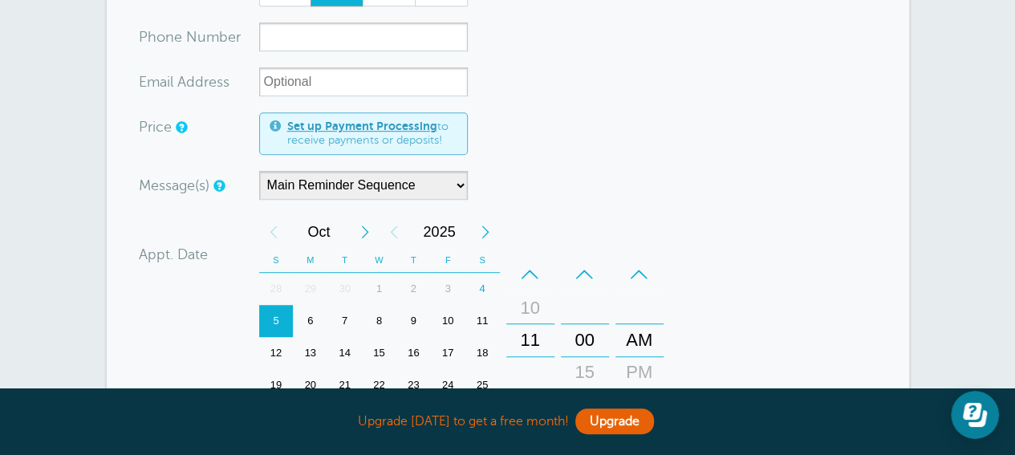
click at [622, 210] on form "You are creating a new customer. To use an existing customer select one from th…" at bounding box center [508, 329] width 738 height 793
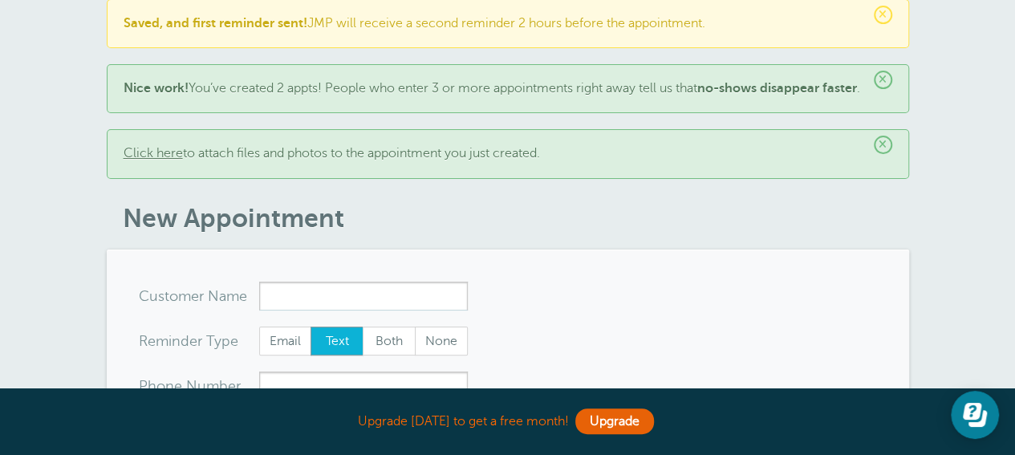
scroll to position [0, 0]
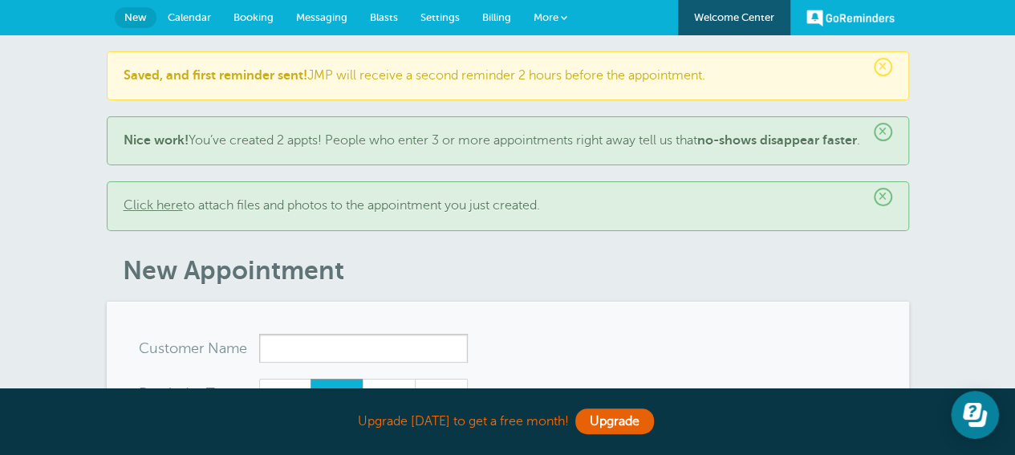
click at [490, 14] on span "Billing" at bounding box center [496, 17] width 29 height 12
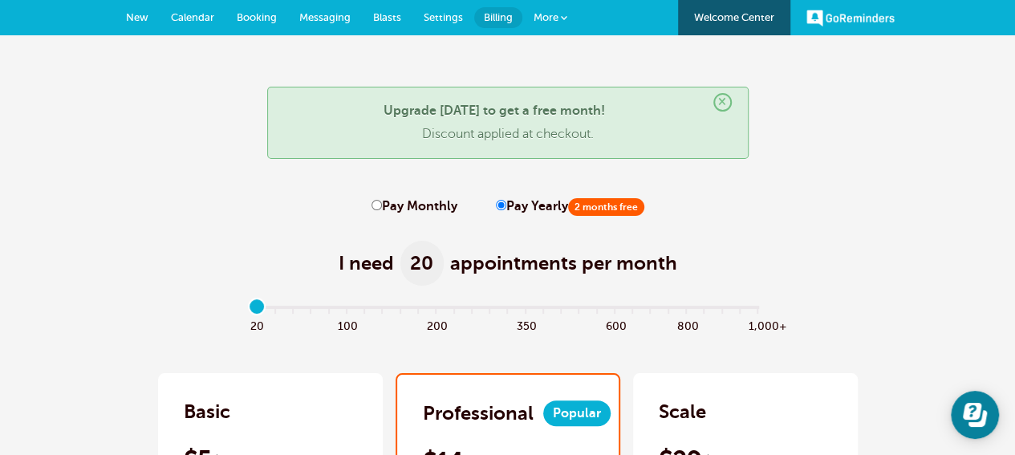
click at [735, 17] on link "Welcome Center" at bounding box center [734, 17] width 112 height 35
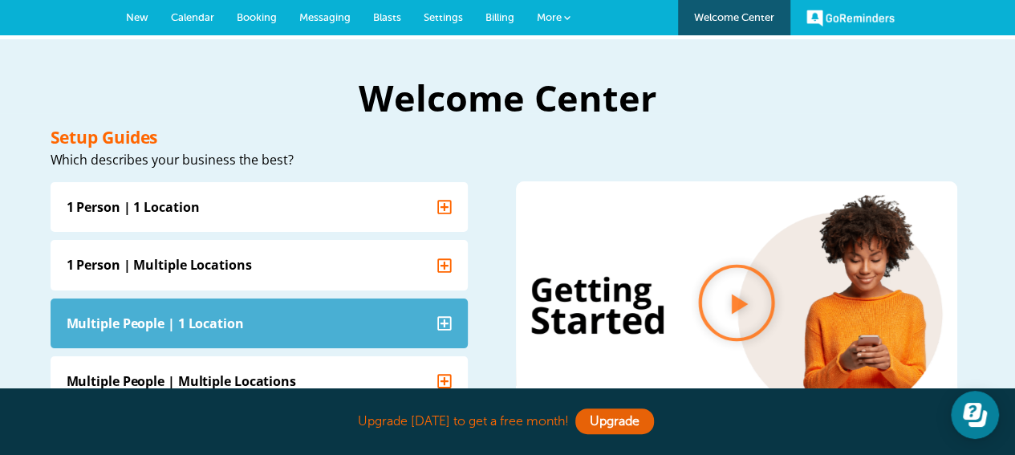
scroll to position [80, 0]
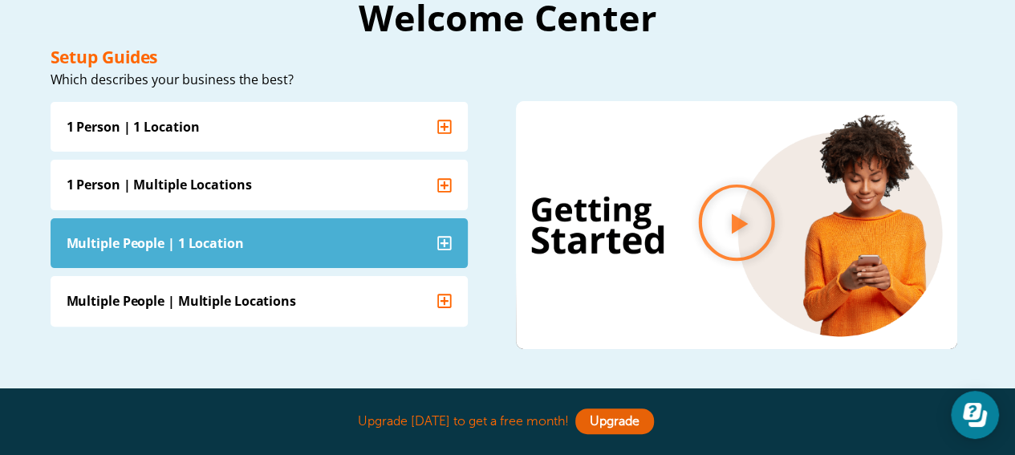
click at [444, 250] on icon "Accordion. Open links with Enter or Space, close with Escape, and navigate with…" at bounding box center [444, 243] width 14 height 14
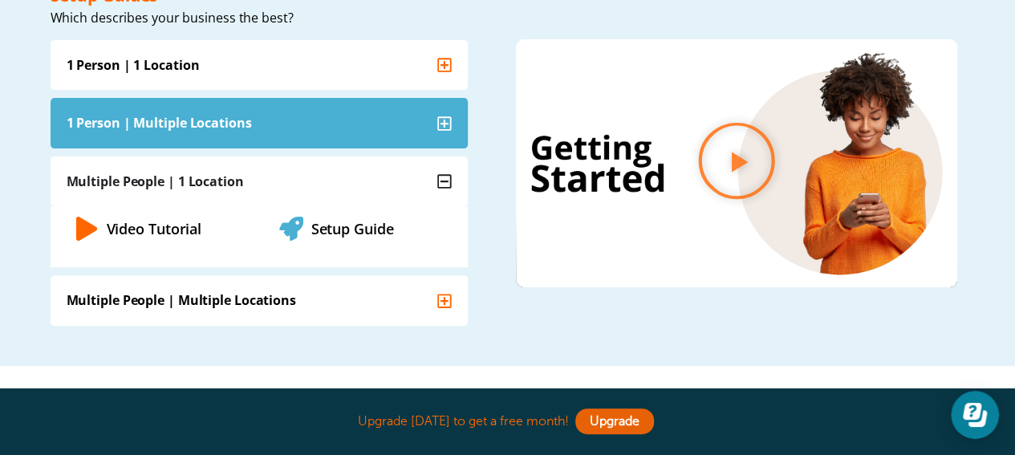
scroll to position [161, 0]
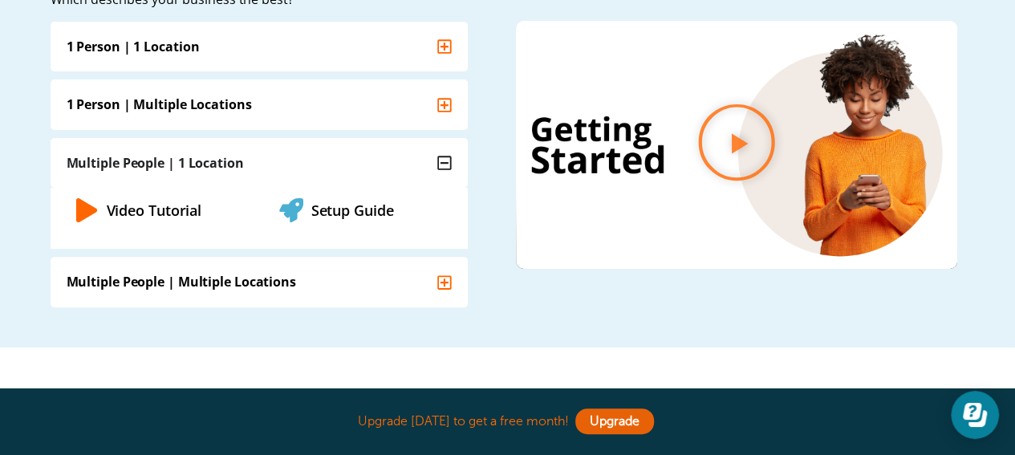
click at [82, 222] on icon "Video Tutorial" at bounding box center [85, 210] width 21 height 24
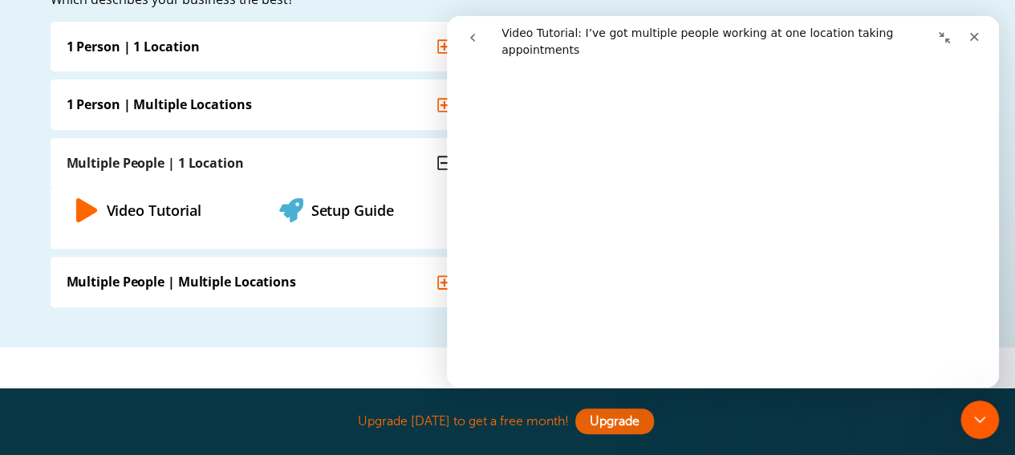
click at [945, 31] on icon "Collapse window" at bounding box center [944, 37] width 13 height 13
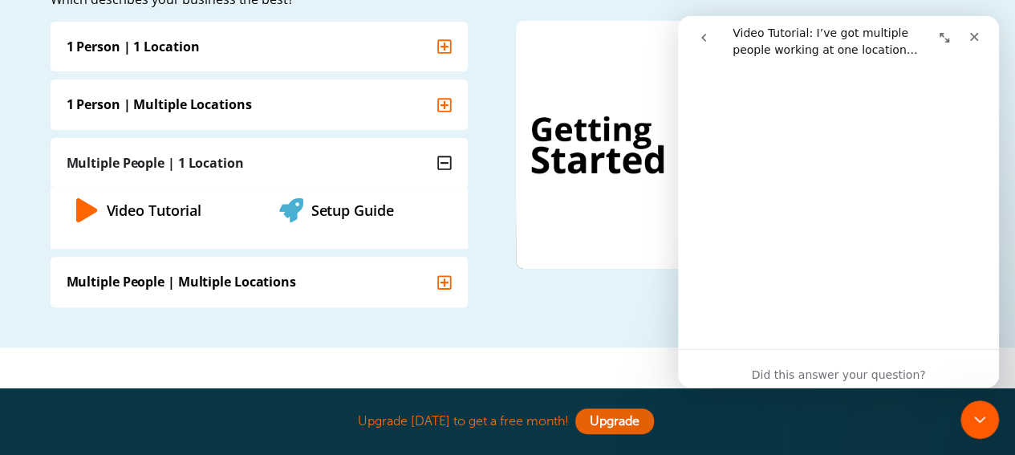
click at [945, 31] on icon "Expand window" at bounding box center [944, 37] width 13 height 13
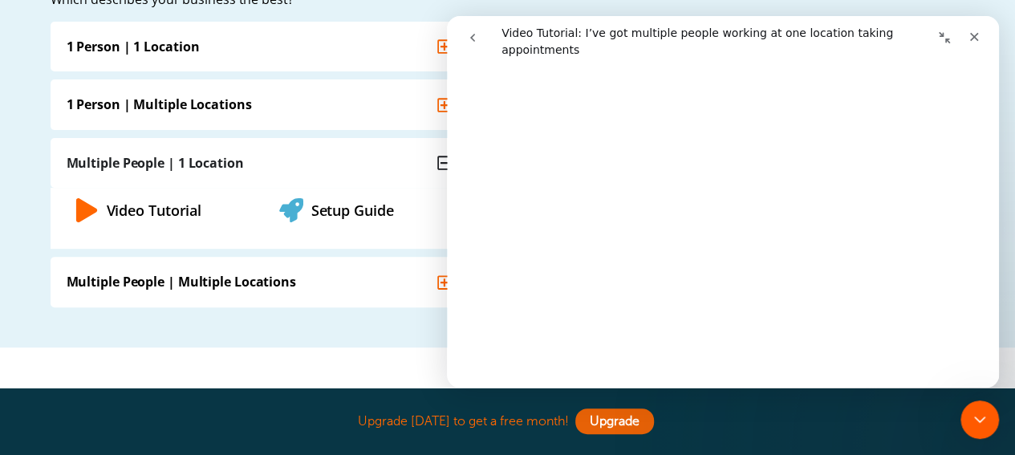
scroll to position [0, 0]
